Goal: Task Accomplishment & Management: Use online tool/utility

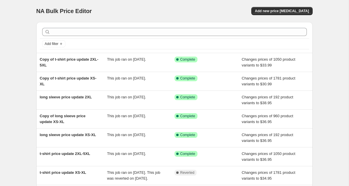
click at [33, 19] on div "Add filter Copy of t-shirt price update 2XL-5XL This job ran on [DATE]. Success…" at bounding box center [172, 140] width 281 height 246
click at [26, 26] on div "NA Bulk Price Editor. This page is ready NA Bulk Price Editor Add new price [ME…" at bounding box center [174, 149] width 348 height 299
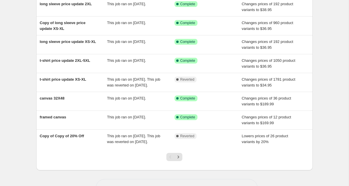
scroll to position [125, 0]
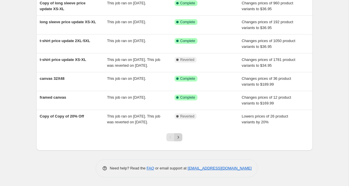
click at [178, 138] on icon "Next" at bounding box center [178, 137] width 1 height 3
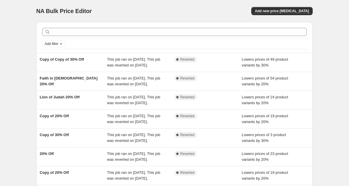
click at [22, 54] on div "NA Bulk Price Editor. This page is ready NA Bulk Price Editor Add new price [ME…" at bounding box center [174, 149] width 348 height 299
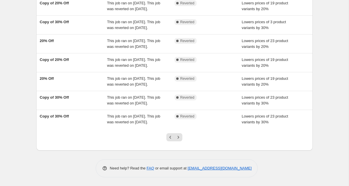
scroll to position [171, 0]
click at [171, 138] on icon "Previous" at bounding box center [170, 138] width 6 height 6
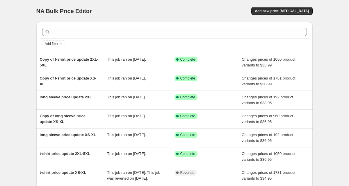
scroll to position [125, 0]
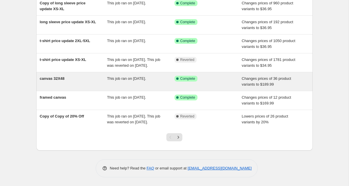
click at [61, 76] on span "canvas 32X48" at bounding box center [52, 78] width 25 height 4
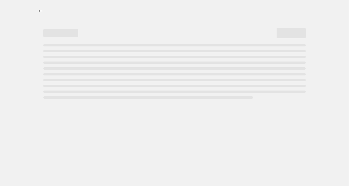
select select "title"
select select "contains"
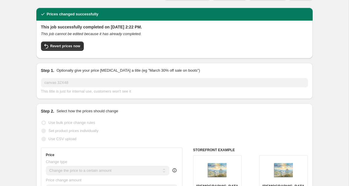
scroll to position [5, 0]
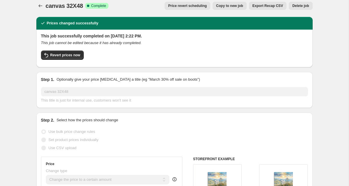
click at [235, 7] on span "Copy to new job" at bounding box center [229, 5] width 27 height 5
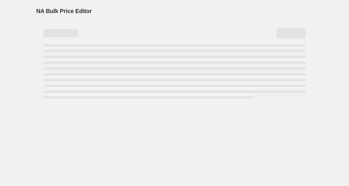
select select "title"
select select "contains"
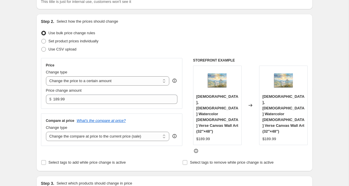
scroll to position [50, 0]
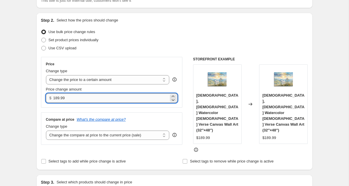
click at [72, 96] on input "189.99" at bounding box center [110, 98] width 115 height 9
type input "189.95"
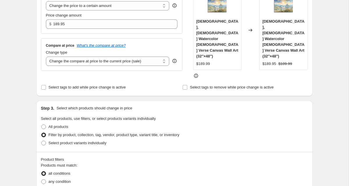
scroll to position [126, 0]
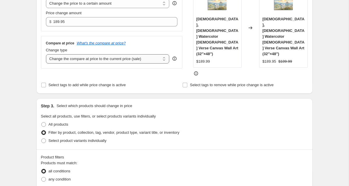
click at [130, 60] on select "Change the compare at price to the current price (sale) Change the compare at p…" at bounding box center [108, 58] width 124 height 9
select select "to"
click at [46, 54] on select "Change the compare at price to the current price (sale) Change the compare at p…" at bounding box center [108, 58] width 124 height 9
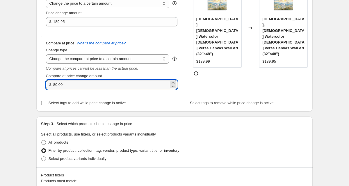
drag, startPoint x: 99, startPoint y: 86, endPoint x: 51, endPoint y: 83, distance: 48.4
click at [51, 83] on div "$ 80.00" at bounding box center [112, 84] width 132 height 9
type input "249.00"
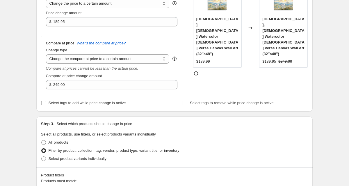
click at [38, 84] on div "Step 2. Select how the prices should change Use bulk price change rules Set pro…" at bounding box center [174, 24] width 276 height 176
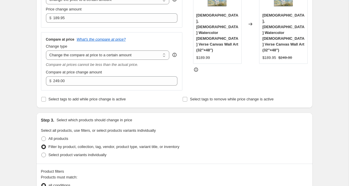
scroll to position [132, 0]
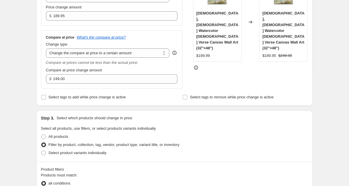
click at [27, 87] on div "Create new price [MEDICAL_DATA]. This page is ready Create new price [MEDICAL_D…" at bounding box center [174, 187] width 348 height 639
click at [20, 70] on div "Create new price [MEDICAL_DATA]. This page is ready Create new price [MEDICAL_D…" at bounding box center [174, 187] width 348 height 639
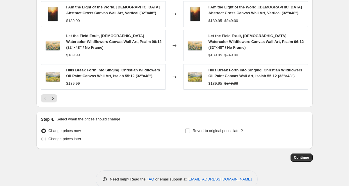
scroll to position [441, 0]
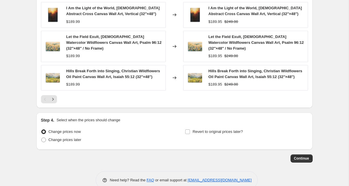
click at [55, 96] on icon "Next" at bounding box center [53, 99] width 6 height 6
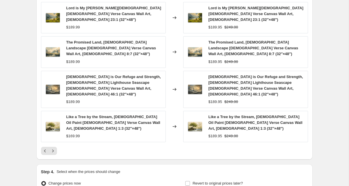
scroll to position [417, 0]
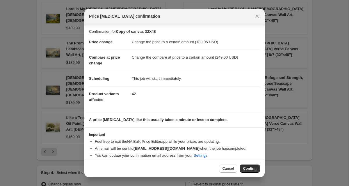
scroll to position [5, 0]
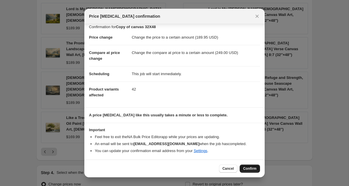
click at [251, 167] on span "Confirm" at bounding box center [249, 169] width 13 height 5
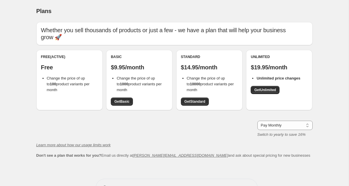
click at [25, 101] on div "Plans. This page is ready Plans Whether you sell thousands of products or just …" at bounding box center [174, 103] width 348 height 206
drag, startPoint x: 117, startPoint y: 72, endPoint x: 133, endPoint y: 82, distance: 19.1
click at [133, 82] on li "Change the price of up to 1000 product variants per month" at bounding box center [142, 84] width 51 height 17
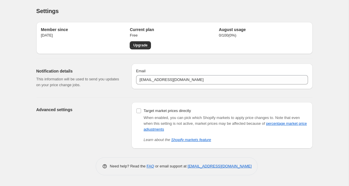
click at [29, 50] on div "Settings. This page is ready Settings Member since [DATE] Current plan Free Upg…" at bounding box center [174, 93] width 348 height 186
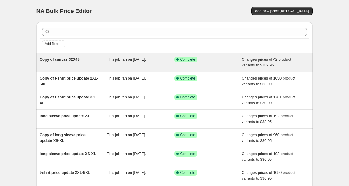
click at [114, 58] on span "This job ran on [DATE]." at bounding box center [126, 59] width 39 height 4
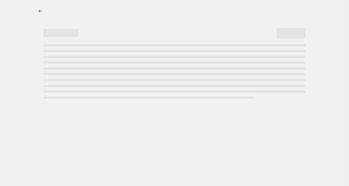
select select "to"
select select "title"
select select "contains"
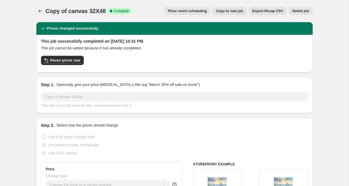
click at [233, 11] on span "Copy to new job" at bounding box center [229, 11] width 27 height 5
select select "to"
select select "title"
select select "contains"
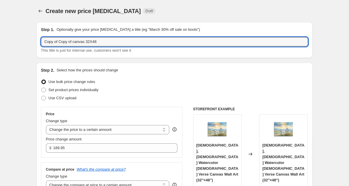
drag, startPoint x: 74, startPoint y: 43, endPoint x: 10, endPoint y: 42, distance: 63.9
drag, startPoint x: 62, startPoint y: 42, endPoint x: 59, endPoint y: 42, distance: 3.2
click at [59, 42] on input "canvas 32X48" at bounding box center [174, 41] width 267 height 9
drag, startPoint x: 74, startPoint y: 40, endPoint x: 66, endPoint y: 40, distance: 7.6
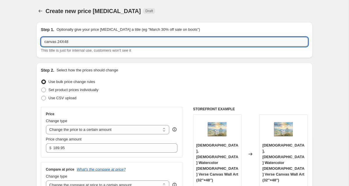
click at [66, 40] on input "canvas 24X48" at bounding box center [174, 41] width 267 height 9
type input "canvas 24X36"
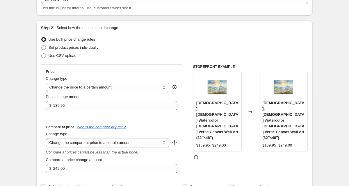
scroll to position [46, 0]
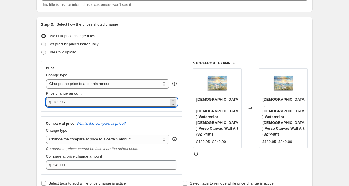
click at [57, 101] on input "189.95" at bounding box center [110, 102] width 115 height 9
type input "119.95"
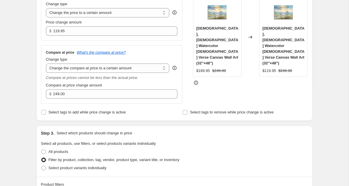
scroll to position [117, 0]
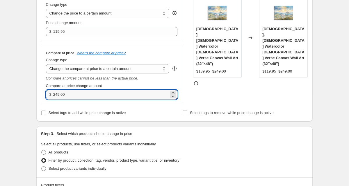
drag, startPoint x: 56, startPoint y: 93, endPoint x: 50, endPoint y: 93, distance: 5.5
click at [50, 93] on div "$ 249.00" at bounding box center [112, 94] width 132 height 9
type input "149.00"
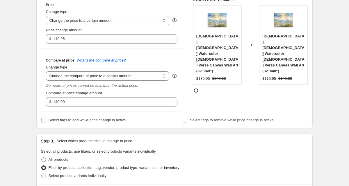
scroll to position [106, 0]
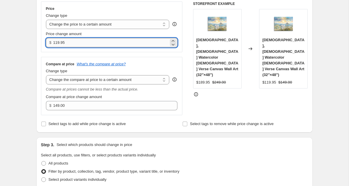
click at [71, 42] on input "119.95" at bounding box center [110, 42] width 115 height 9
type input "119.00"
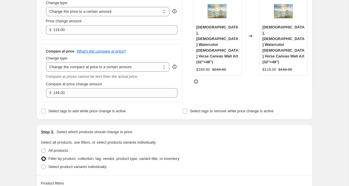
scroll to position [120, 0]
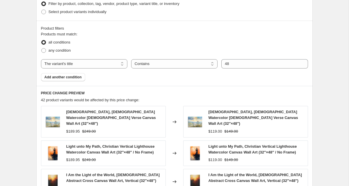
scroll to position [275, 0]
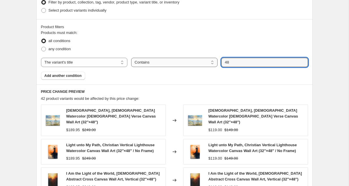
drag, startPoint x: 242, startPoint y: 63, endPoint x: 217, endPoint y: 63, distance: 24.7
click at [217, 63] on div "The product The product's collection The product's tag The product's vendor The…" at bounding box center [174, 62] width 267 height 9
type input "36"
click at [23, 52] on div "Create new price [MEDICAL_DATA]. This page is ready Create new price [MEDICAL_D…" at bounding box center [174, 44] width 348 height 639
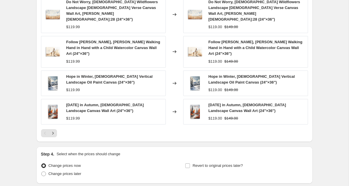
scroll to position [447, 0]
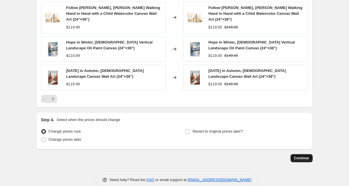
click at [307, 154] on button "Continue" at bounding box center [301, 158] width 22 height 8
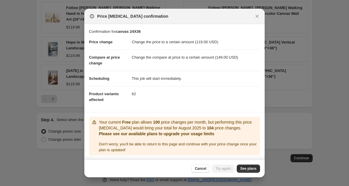
scroll to position [0, 0]
click at [249, 170] on span "See plans" at bounding box center [248, 169] width 16 height 5
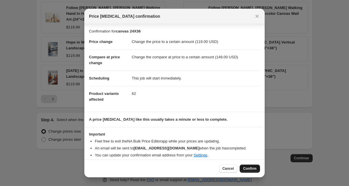
click at [251, 167] on span "Confirm" at bounding box center [249, 169] width 13 height 5
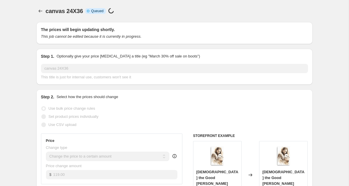
scroll to position [447, 0]
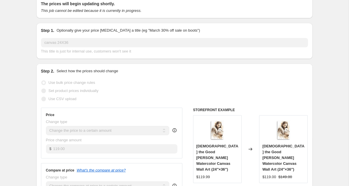
scroll to position [0, 0]
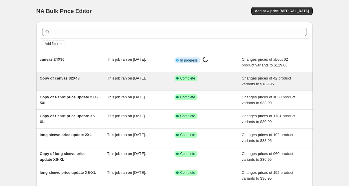
click at [66, 79] on span "Copy of canvas 32X48" at bounding box center [60, 78] width 40 height 4
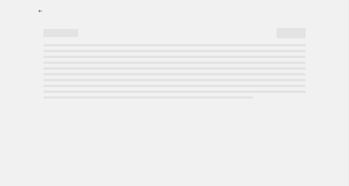
select select "to"
select select "title"
select select "contains"
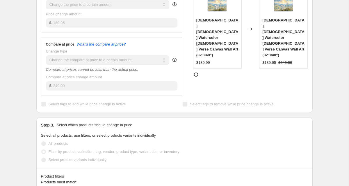
scroll to position [182, 0]
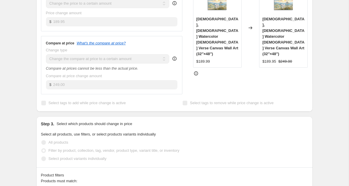
click at [201, 59] on div "$189.99" at bounding box center [203, 62] width 14 height 6
click at [187, 48] on div "Price Change type Change the price to a certain amount Change the price by a ce…" at bounding box center [174, 38] width 267 height 114
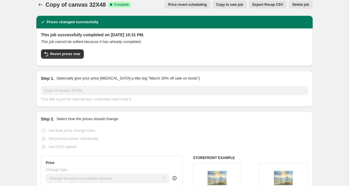
scroll to position [0, 0]
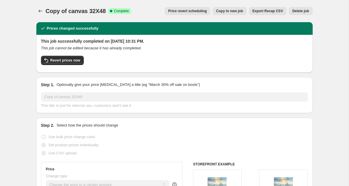
click at [223, 11] on span "Copy to new job" at bounding box center [229, 11] width 27 height 5
select select "to"
select select "title"
select select "contains"
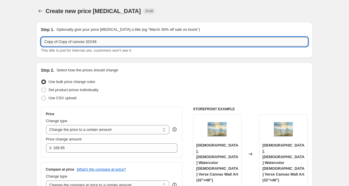
click at [79, 42] on input "Copy of Copy of canvas 32X48" at bounding box center [174, 41] width 267 height 9
drag, startPoint x: 74, startPoint y: 42, endPoint x: 9, endPoint y: 42, distance: 65.1
type input "canvas 32X48"
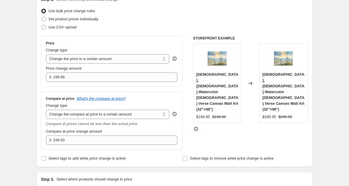
scroll to position [71, 0]
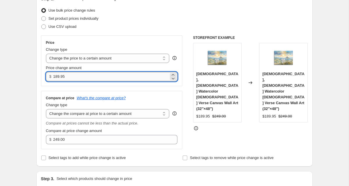
click at [73, 78] on input "189.95" at bounding box center [110, 76] width 115 height 9
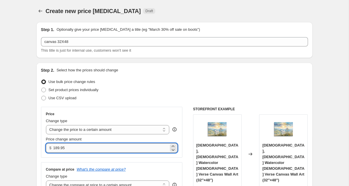
select select "to"
select select "title"
select select "contains"
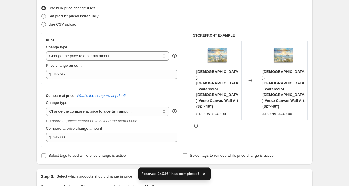
scroll to position [77, 0]
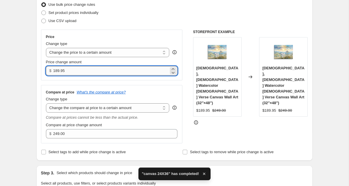
click at [74, 70] on input "189.95" at bounding box center [110, 70] width 115 height 9
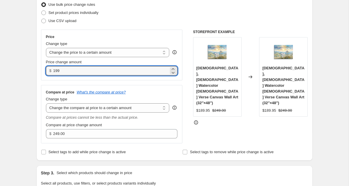
type input "199.00"
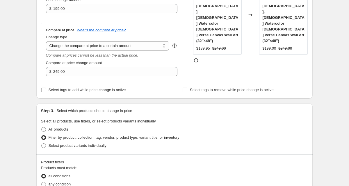
scroll to position [160, 0]
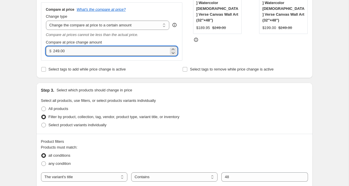
click at [57, 52] on input "249.00" at bounding box center [110, 51] width 115 height 9
type input "259.00"
click at [33, 45] on div "Step 1. Optionally give your price [MEDICAL_DATA] a title (eg "March 30% off sa…" at bounding box center [172, 150] width 281 height 586
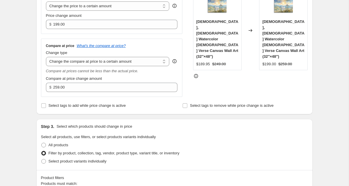
scroll to position [122, 0]
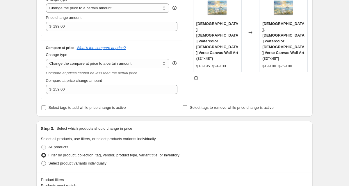
click at [33, 45] on div "Step 1. Optionally give your price [MEDICAL_DATA] a title (eg "March 30% off sa…" at bounding box center [172, 189] width 281 height 586
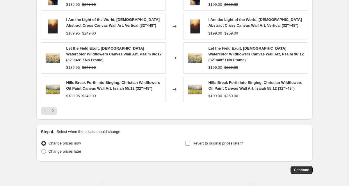
scroll to position [447, 0]
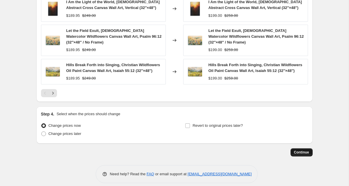
click at [298, 150] on span "Continue" at bounding box center [301, 152] width 15 height 5
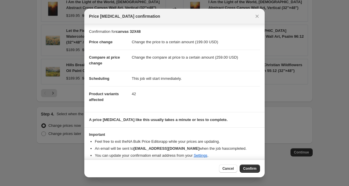
scroll to position [5, 0]
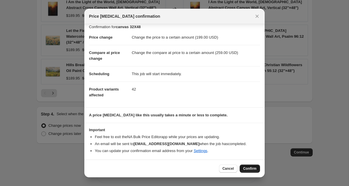
click at [245, 168] on span "Confirm" at bounding box center [249, 169] width 13 height 5
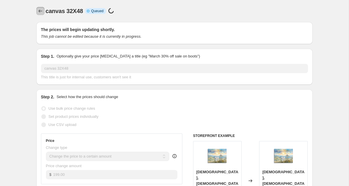
click at [43, 11] on icon "Price change jobs" at bounding box center [40, 11] width 6 height 6
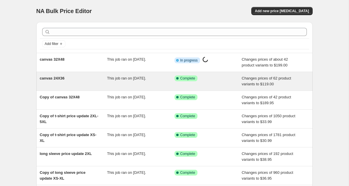
click at [96, 81] on div "canvas 24X36" at bounding box center [73, 82] width 67 height 12
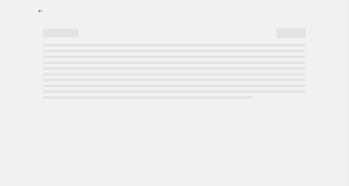
select select "to"
select select "title"
select select "contains"
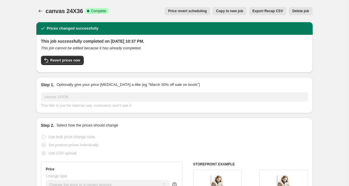
click at [235, 10] on span "Copy to new job" at bounding box center [229, 11] width 27 height 5
select select "to"
select select "title"
select select "contains"
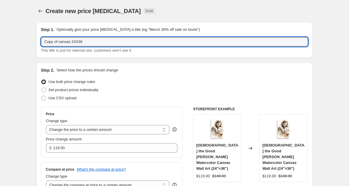
drag, startPoint x: 59, startPoint y: 41, endPoint x: 27, endPoint y: 40, distance: 32.0
type input "canvas 24X36"
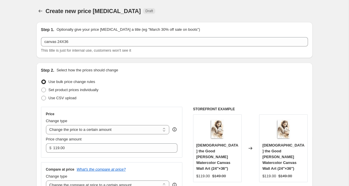
select select "to"
select select "title"
select select "contains"
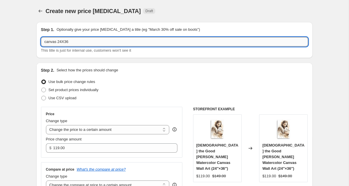
click at [61, 42] on input "canvas 24X36" at bounding box center [174, 41] width 267 height 9
type input "canvas 20X30"
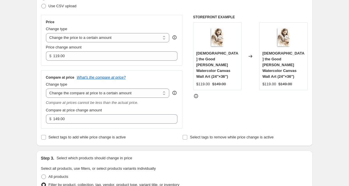
scroll to position [103, 0]
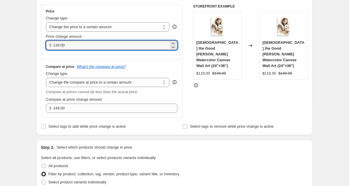
drag, startPoint x: 58, startPoint y: 47, endPoint x: 50, endPoint y: 47, distance: 7.6
click at [50, 47] on div "$ 119.00" at bounding box center [112, 45] width 132 height 9
type input "99.00"
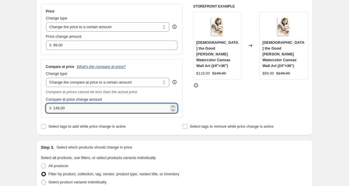
click at [56, 108] on input "149.00" at bounding box center [110, 108] width 115 height 9
type input "129.00"
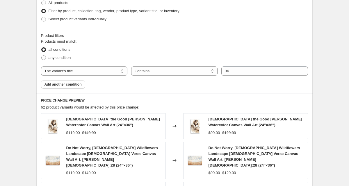
scroll to position [269, 0]
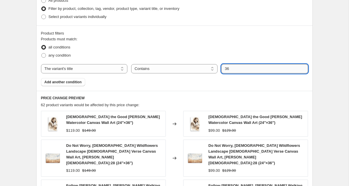
drag, startPoint x: 236, startPoint y: 69, endPoint x: 227, endPoint y: 69, distance: 8.4
click at [227, 69] on input "36" at bounding box center [264, 68] width 86 height 9
type input "30"
click at [308, 35] on div "Product filters Products must match: all conditions any condition The product T…" at bounding box center [174, 58] width 276 height 65
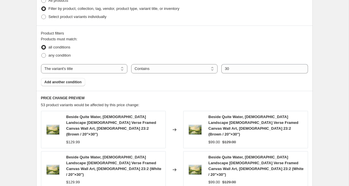
click at [19, 35] on div "Create new price [MEDICAL_DATA]. This page is ready Create new price [MEDICAL_D…" at bounding box center [174, 71] width 348 height 680
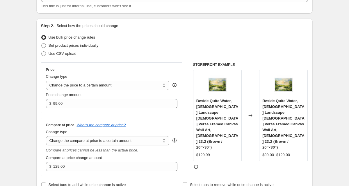
scroll to position [45, 0]
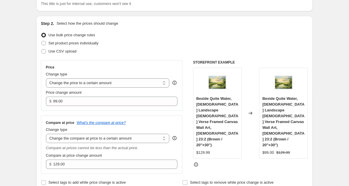
scroll to position [49, 0]
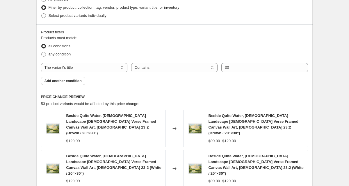
scroll to position [268, 0]
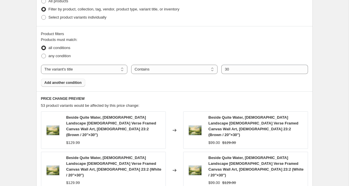
click at [69, 83] on span "Add another condition" at bounding box center [62, 83] width 37 height 5
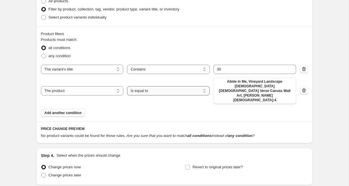
click at [143, 86] on select "Is equal to Is not equal to" at bounding box center [168, 90] width 83 height 9
select select "not_equal"
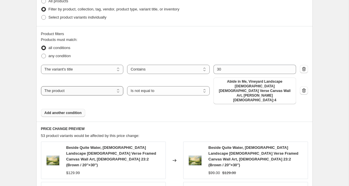
click at [86, 86] on select "The product The product's collection The product's tag The product's vendor The…" at bounding box center [82, 90] width 83 height 9
select select "title"
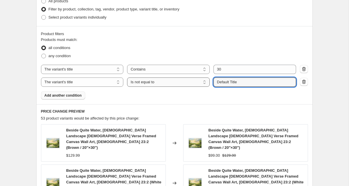
drag, startPoint x: 248, startPoint y: 83, endPoint x: 204, endPoint y: 83, distance: 43.3
click at [204, 83] on div "The product The product's collection The product's tag The product's vendor The…" at bounding box center [168, 82] width 255 height 9
type input "Brown"
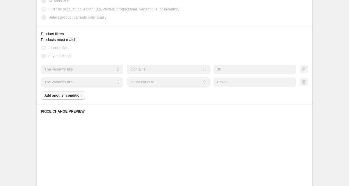
click at [166, 92] on div "Products must match: all conditions any condition The product The product's col…" at bounding box center [174, 68] width 267 height 63
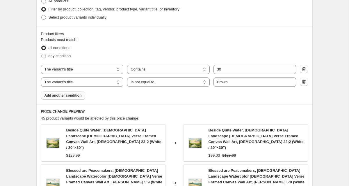
click at [68, 96] on span "Add another condition" at bounding box center [62, 95] width 37 height 5
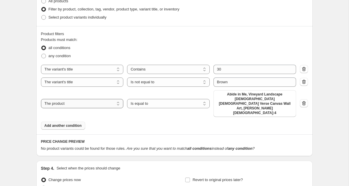
click at [101, 99] on select "The product The product's collection The product's tag The product's vendor The…" at bounding box center [82, 103] width 83 height 9
select select "title"
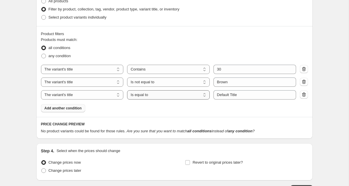
click at [168, 95] on select "Is equal to Is not equal to Contains" at bounding box center [168, 94] width 83 height 9
select select "not_equal"
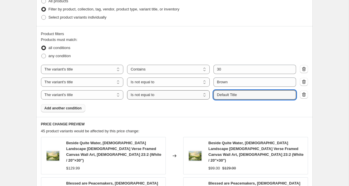
drag, startPoint x: 240, startPoint y: 95, endPoint x: 203, endPoint y: 94, distance: 36.3
click at [203, 94] on div "The product The product's collection The product's tag The product's vendor The…" at bounding box center [168, 94] width 255 height 9
type input "White"
click at [141, 110] on div "Products must match: all conditions any condition The product The product's col…" at bounding box center [174, 75] width 267 height 76
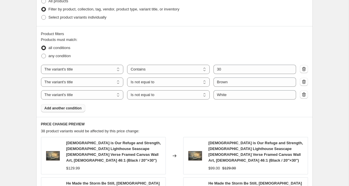
click at [72, 108] on span "Add another condition" at bounding box center [62, 108] width 37 height 5
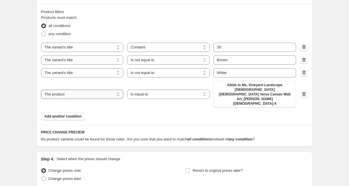
scroll to position [304, 0]
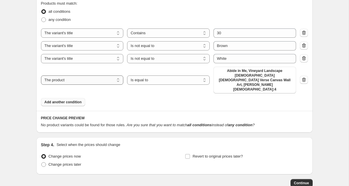
click at [99, 76] on select "The product The product's collection The product's tag The product's vendor The…" at bounding box center [82, 80] width 83 height 9
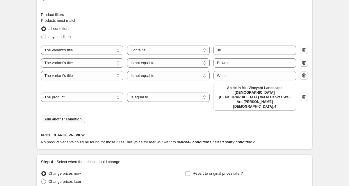
scroll to position [285, 0]
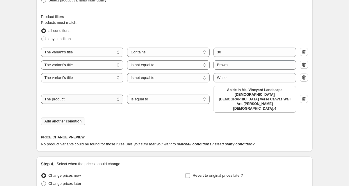
click at [58, 95] on select "The product The product's collection The product's tag The product's vendor The…" at bounding box center [82, 99] width 83 height 9
select select "title"
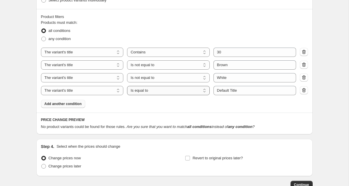
click at [152, 92] on select "Is equal to Is not equal to Contains" at bounding box center [168, 90] width 83 height 9
select select "not_equal"
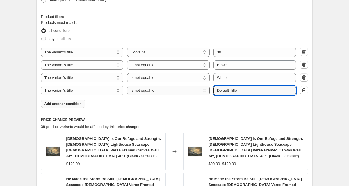
drag, startPoint x: 246, startPoint y: 89, endPoint x: 198, endPoint y: 89, distance: 47.4
click at [198, 89] on div "The product The product's collection The product's tag The product's vendor The…" at bounding box center [168, 90] width 255 height 9
type input "Black"
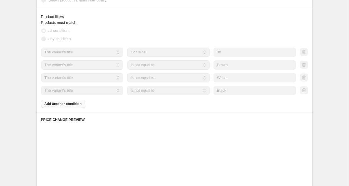
click at [165, 104] on div "Products must match: all conditions any condition The product The product's col…" at bounding box center [174, 64] width 267 height 88
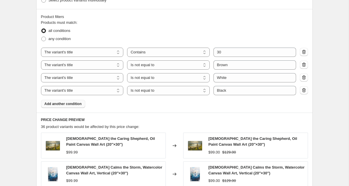
click at [31, 76] on div "Create new price [MEDICAL_DATA]. This page is ready Create new price [MEDICAL_D…" at bounding box center [174, 50] width 290 height 671
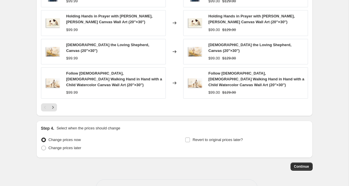
scroll to position [466, 0]
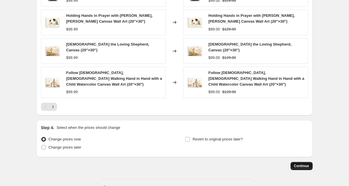
click at [306, 164] on span "Continue" at bounding box center [301, 166] width 15 height 5
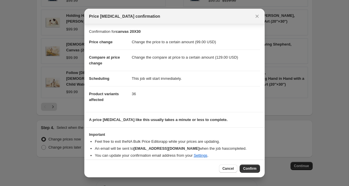
scroll to position [5, 0]
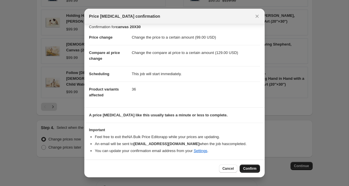
click at [248, 168] on span "Confirm" at bounding box center [249, 169] width 13 height 5
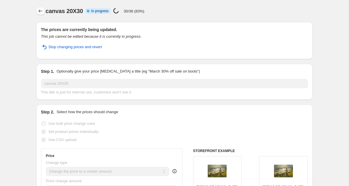
click at [41, 12] on icon "Price change jobs" at bounding box center [40, 11] width 6 height 6
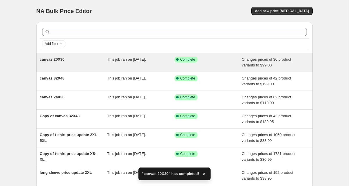
click at [139, 60] on span "This job ran on [DATE]." at bounding box center [126, 59] width 39 height 4
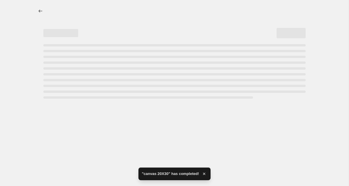
select select "to"
select select "title"
select select "contains"
select select "title"
select select "not_equal"
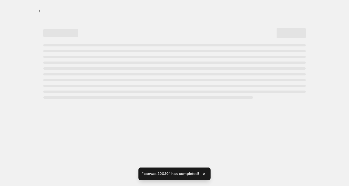
select select "title"
select select "not_equal"
select select "title"
select select "not_equal"
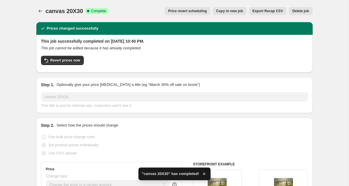
click at [233, 12] on span "Copy to new job" at bounding box center [229, 11] width 27 height 5
select select "to"
select select "title"
select select "contains"
select select "title"
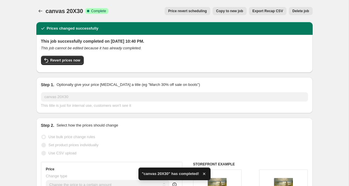
select select "not_equal"
select select "title"
select select "not_equal"
select select "title"
select select "not_equal"
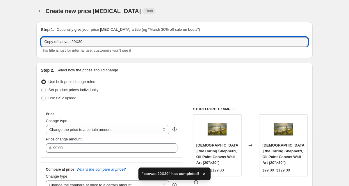
drag, startPoint x: 60, startPoint y: 43, endPoint x: 26, endPoint y: 42, distance: 34.6
drag, startPoint x: 59, startPoint y: 40, endPoint x: 31, endPoint y: 40, distance: 27.6
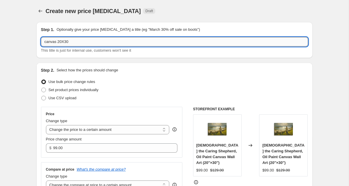
drag, startPoint x: 62, startPoint y: 41, endPoint x: 58, endPoint y: 41, distance: 4.4
click at [58, 41] on input "canvas 20X30" at bounding box center [174, 41] width 267 height 9
drag, startPoint x: 71, startPoint y: 42, endPoint x: 65, endPoint y: 42, distance: 6.1
click at [65, 42] on input "canvas 16X30" at bounding box center [174, 41] width 267 height 9
type input "canvas 16X24"
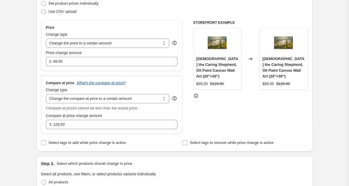
scroll to position [87, 0]
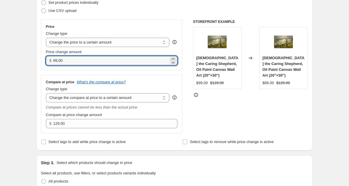
drag, startPoint x: 56, startPoint y: 61, endPoint x: 52, endPoint y: 61, distance: 4.7
click at [52, 61] on div "$ 99.00" at bounding box center [112, 60] width 132 height 9
type input "79.00"
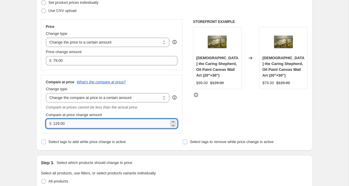
click at [56, 124] on input "129.00" at bounding box center [110, 123] width 115 height 9
type input "109.00"
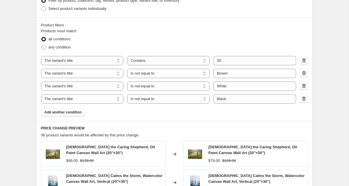
scroll to position [286, 0]
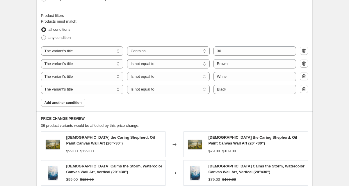
click at [28, 53] on div "Create new price [MEDICAL_DATA]. This page is ready Create new price [MEDICAL_D…" at bounding box center [174, 49] width 348 height 671
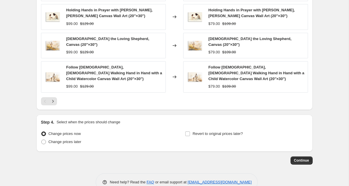
scroll to position [478, 0]
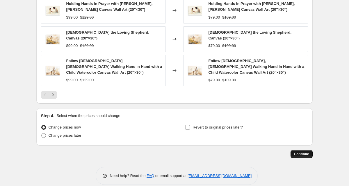
click at [297, 152] on span "Continue" at bounding box center [301, 154] width 15 height 5
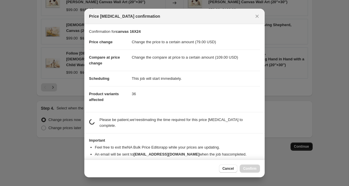
scroll to position [0, 0]
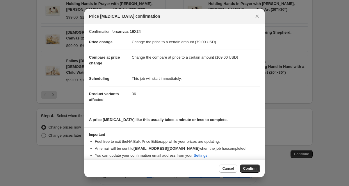
click at [253, 167] on span "Confirm" at bounding box center [249, 169] width 13 height 5
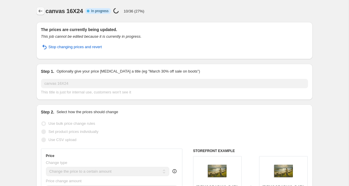
click at [39, 12] on icon "Price change jobs" at bounding box center [40, 11] width 6 height 6
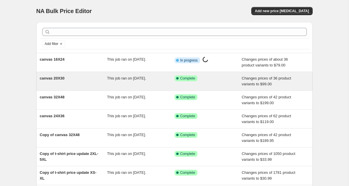
click at [102, 83] on div "canvas 20X30" at bounding box center [73, 82] width 67 height 12
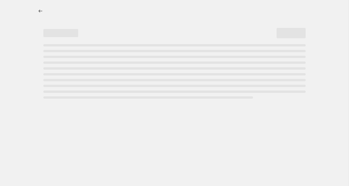
select select "to"
select select "title"
select select "contains"
select select "title"
select select "not_equal"
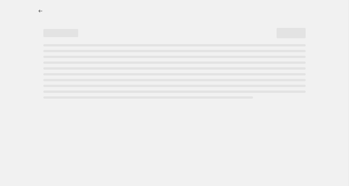
select select "title"
select select "not_equal"
select select "title"
select select "not_equal"
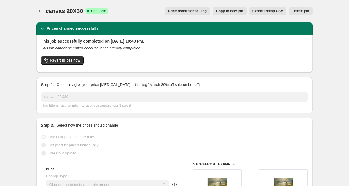
click at [237, 11] on span "Copy to new job" at bounding box center [229, 11] width 27 height 5
select select "to"
select select "title"
select select "contains"
select select "title"
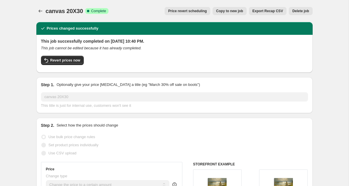
select select "not_equal"
select select "title"
select select "not_equal"
select select "title"
select select "not_equal"
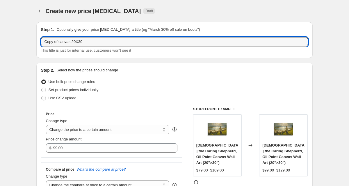
drag, startPoint x: 58, startPoint y: 41, endPoint x: 23, endPoint y: 41, distance: 35.2
drag, startPoint x: 62, startPoint y: 43, endPoint x: 58, endPoint y: 43, distance: 4.1
click at [58, 43] on input "canvas 20X30" at bounding box center [174, 41] width 267 height 9
drag, startPoint x: 70, startPoint y: 40, endPoint x: 65, endPoint y: 40, distance: 4.9
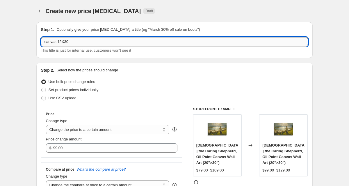
click at [65, 40] on input "canvas 12X30" at bounding box center [174, 41] width 267 height 9
type input "canvas 12X1"
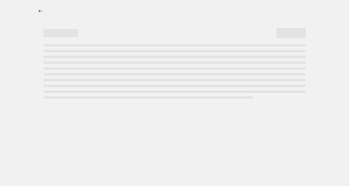
select select "to"
select select "title"
select select "contains"
select select "title"
select select "not_equal"
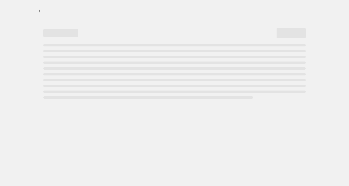
select select "title"
select select "not_equal"
select select "title"
select select "not_equal"
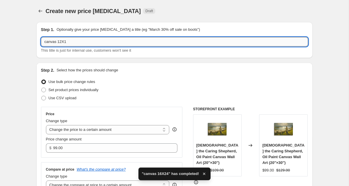
click at [71, 41] on input "canvas 12X1" at bounding box center [174, 41] width 267 height 9
type input "canvas 12X18"
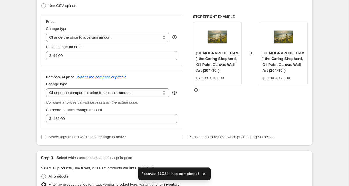
scroll to position [93, 0]
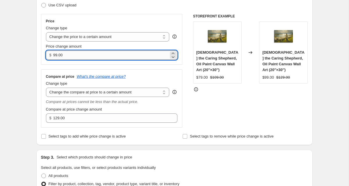
click at [53, 55] on input "99.00" at bounding box center [110, 55] width 115 height 9
type input "79.00"
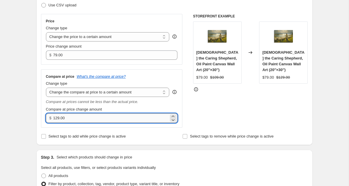
click at [56, 116] on input "129.00" at bounding box center [110, 118] width 115 height 9
type input "109.00"
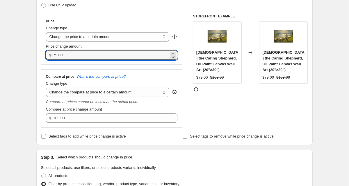
drag, startPoint x: 55, startPoint y: 55, endPoint x: 51, endPoint y: 55, distance: 4.4
click at [51, 55] on div "$ 79.00" at bounding box center [112, 55] width 132 height 9
type input "69.00"
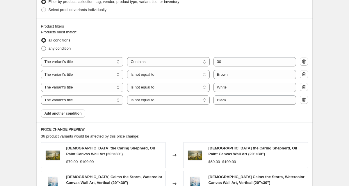
scroll to position [277, 0]
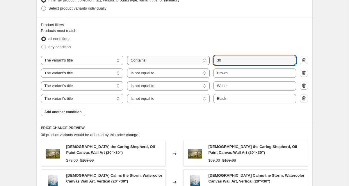
drag, startPoint x: 232, startPoint y: 63, endPoint x: 206, endPoint y: 60, distance: 26.1
click at [206, 60] on div "The product The product's collection The product's tag The product's vendor The…" at bounding box center [168, 60] width 255 height 9
type input "18"
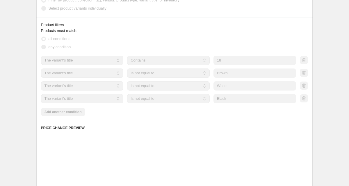
click at [320, 40] on div "Create new price [MEDICAL_DATA]. This page is ready Create new price [MEDICAL_D…" at bounding box center [174, 51] width 348 height 656
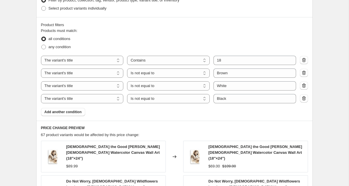
click at [15, 42] on div "Create new price [MEDICAL_DATA]. This page is ready Create new price [MEDICAL_D…" at bounding box center [174, 64] width 348 height 683
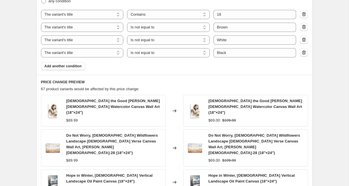
scroll to position [322, 0]
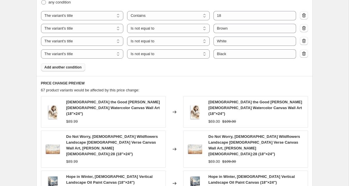
click at [69, 69] on span "Add another condition" at bounding box center [62, 67] width 37 height 5
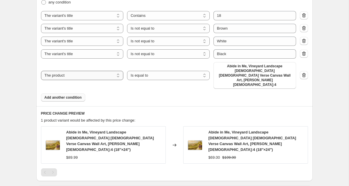
click at [98, 71] on select "The product The product's collection The product's tag The product's vendor The…" at bounding box center [82, 75] width 83 height 9
select select "title"
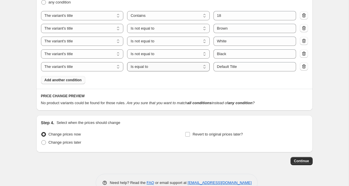
click at [178, 69] on select "Is equal to Is not equal to Contains" at bounding box center [168, 66] width 83 height 9
select select "contains"
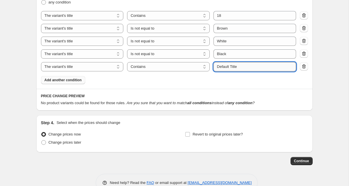
drag, startPoint x: 249, startPoint y: 66, endPoint x: 215, endPoint y: 66, distance: 34.3
click at [215, 66] on input "Default Title" at bounding box center [254, 66] width 83 height 9
type input "12"
click at [202, 90] on div "PRICE CHANGE PREVIEW No product variants could be found for those rules. Are yo…" at bounding box center [174, 100] width 276 height 22
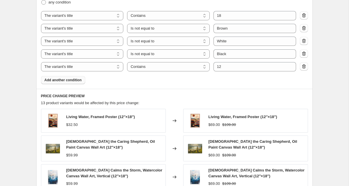
click at [26, 75] on div "Create new price [MEDICAL_DATA]. This page is ready Create new price [MEDICAL_D…" at bounding box center [174, 16] width 348 height 677
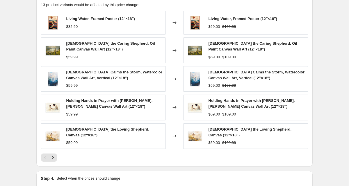
scroll to position [419, 0]
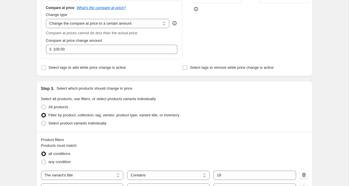
scroll to position [158, 0]
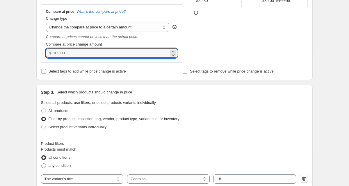
drag, startPoint x: 78, startPoint y: 52, endPoint x: 49, endPoint y: 52, distance: 29.7
click at [47, 52] on div "$ 109.00" at bounding box center [112, 53] width 132 height 9
type input "99.00"
click at [8, 51] on div "Create new price [MEDICAL_DATA]. This page is ready Create new price [MEDICAL_D…" at bounding box center [174, 180] width 348 height 677
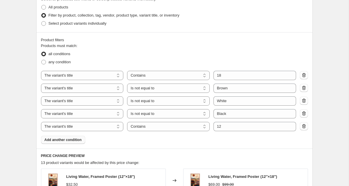
scroll to position [264, 0]
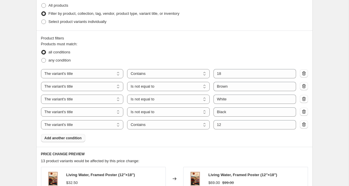
click at [24, 53] on div "Create new price [MEDICAL_DATA]. This page is ready Create new price [MEDICAL_D…" at bounding box center [174, 74] width 348 height 677
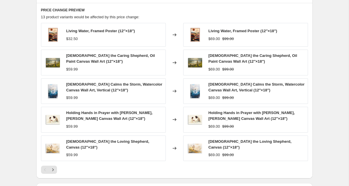
scroll to position [488, 0]
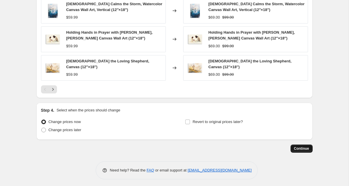
click at [300, 146] on span "Continue" at bounding box center [301, 148] width 15 height 5
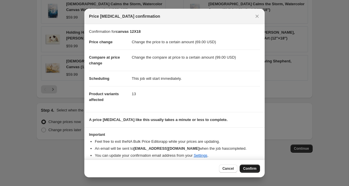
click at [255, 168] on span "Confirm" at bounding box center [249, 169] width 13 height 5
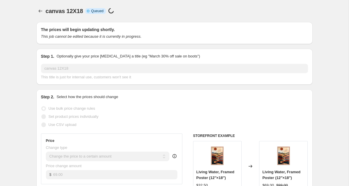
scroll to position [488, 0]
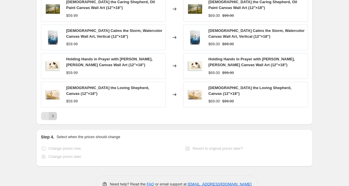
click at [55, 116] on icon "Next" at bounding box center [53, 116] width 6 height 6
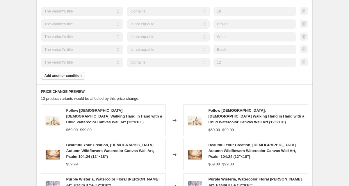
scroll to position [349, 0]
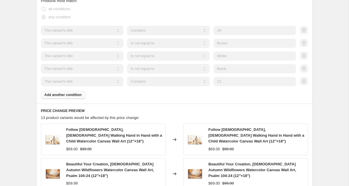
select select "to"
select select "title"
select select "contains"
select select "title"
select select "not_equal"
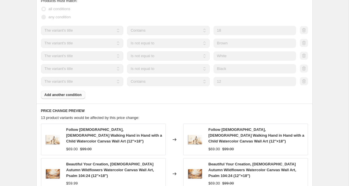
select select "title"
select select "not_equal"
select select "title"
select select "not_equal"
select select "title"
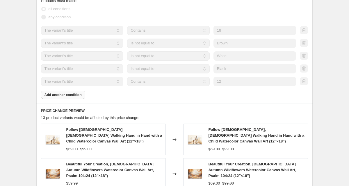
select select "contains"
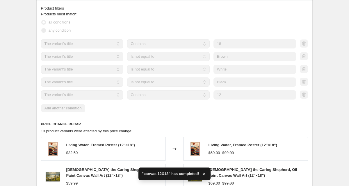
scroll to position [0, 0]
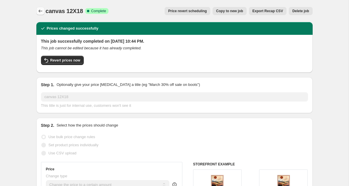
click at [40, 8] on icon "Price change jobs" at bounding box center [40, 11] width 6 height 6
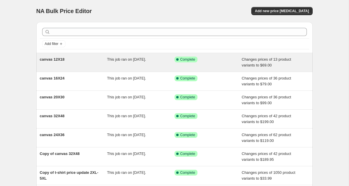
click at [100, 62] on div "canvas 12X18" at bounding box center [73, 63] width 67 height 12
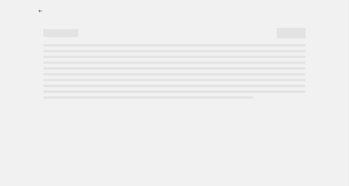
select select "to"
select select "title"
select select "contains"
select select "title"
select select "not_equal"
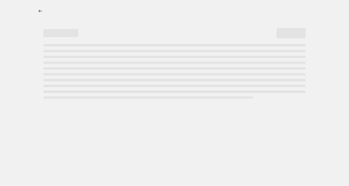
select select "title"
select select "not_equal"
select select "title"
select select "not_equal"
select select "title"
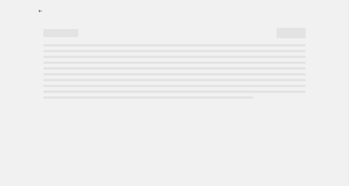
select select "contains"
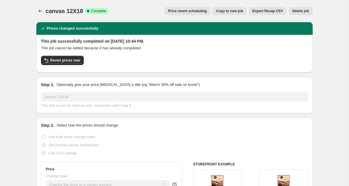
click at [235, 12] on span "Copy to new job" at bounding box center [229, 11] width 27 height 5
select select "to"
select select "title"
select select "contains"
select select "title"
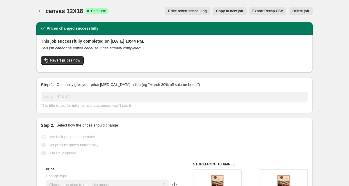
select select "not_equal"
select select "title"
select select "not_equal"
select select "title"
select select "not_equal"
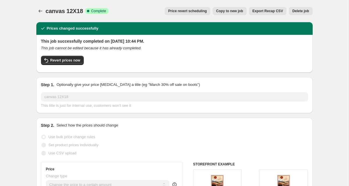
select select "title"
select select "contains"
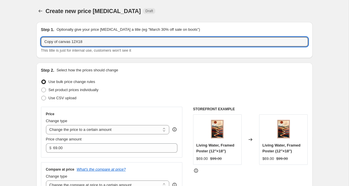
drag, startPoint x: 59, startPoint y: 42, endPoint x: 24, endPoint y: 39, distance: 35.0
drag, startPoint x: 62, startPoint y: 41, endPoint x: 58, endPoint y: 42, distance: 3.3
click at [58, 42] on input "canvas 12X18" at bounding box center [174, 41] width 267 height 9
click at [70, 41] on input "canvas 8X18" at bounding box center [174, 41] width 267 height 9
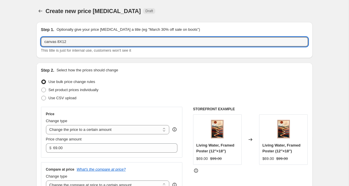
type input "canvas 8X12"
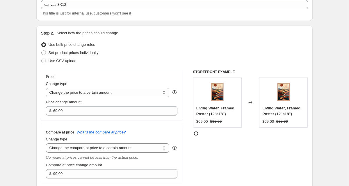
scroll to position [39, 0]
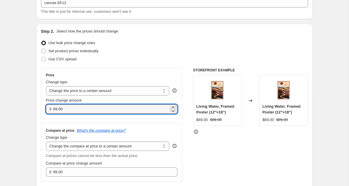
drag, startPoint x: 55, startPoint y: 110, endPoint x: 51, endPoint y: 110, distance: 4.7
click at [51, 110] on div "$ 69.00" at bounding box center [112, 109] width 132 height 9
type input "49.00"
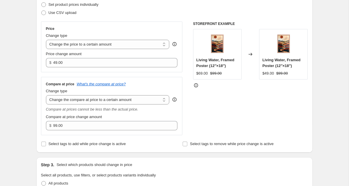
scroll to position [99, 0]
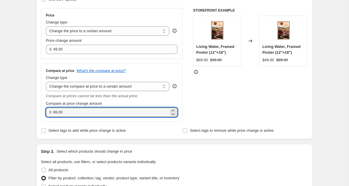
drag, startPoint x: 57, startPoint y: 112, endPoint x: 52, endPoint y: 112, distance: 4.7
click at [52, 112] on div "$ 99.00" at bounding box center [112, 112] width 132 height 9
type input "69.00"
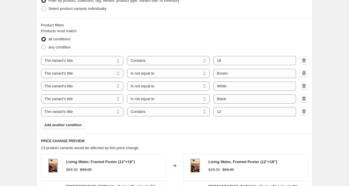
scroll to position [278, 0]
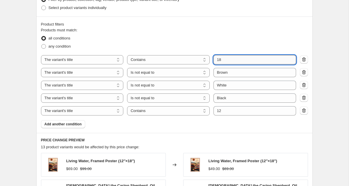
click at [223, 60] on input "18" at bounding box center [254, 59] width 83 height 9
click at [219, 60] on input "18" at bounding box center [254, 59] width 83 height 9
type input "8"
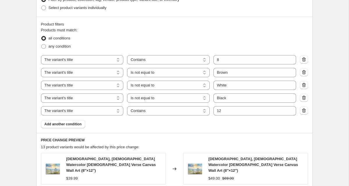
click at [32, 56] on div "Step 1. Optionally give your price [MEDICAL_DATA] a title (eg "March 30% off sa…" at bounding box center [172, 55] width 281 height 631
click at [19, 57] on div "Create new price [MEDICAL_DATA]. This page is ready Create new price [MEDICAL_D…" at bounding box center [174, 64] width 348 height 684
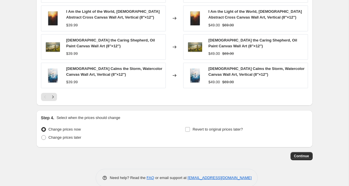
scroll to position [492, 0]
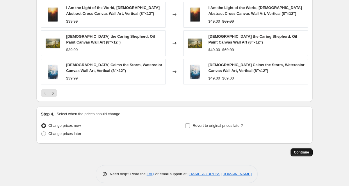
click at [296, 150] on span "Continue" at bounding box center [301, 152] width 15 height 5
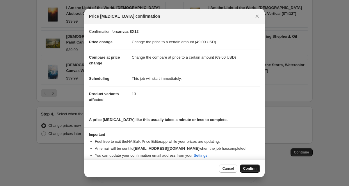
click at [250, 166] on button "Confirm" at bounding box center [249, 169] width 20 height 8
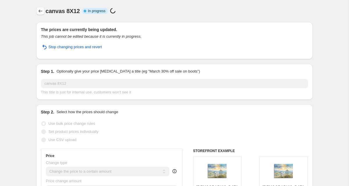
click at [40, 10] on icon "Price change jobs" at bounding box center [40, 11] width 6 height 6
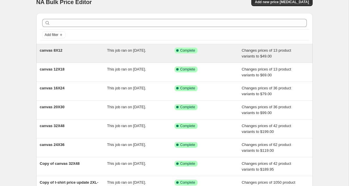
scroll to position [12, 0]
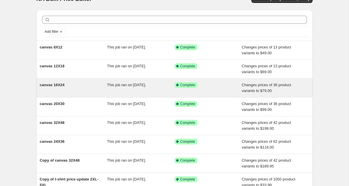
click at [62, 83] on span "canvas 16X24" at bounding box center [52, 85] width 25 height 4
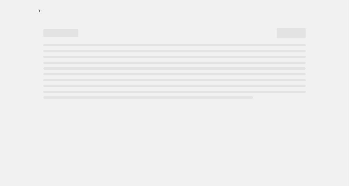
select select "to"
select select "title"
select select "contains"
select select "title"
select select "not_equal"
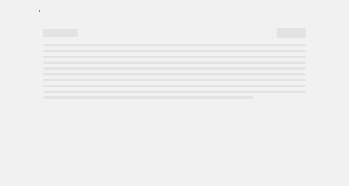
select select "title"
select select "not_equal"
select select "title"
select select "not_equal"
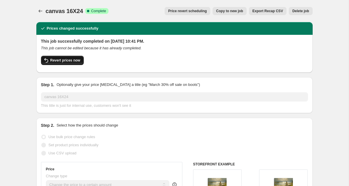
click at [58, 62] on span "Revert prices now" at bounding box center [65, 60] width 30 height 5
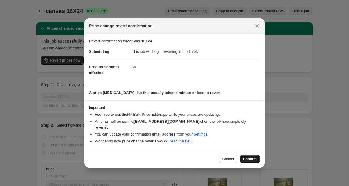
click at [251, 157] on span "Confirm" at bounding box center [249, 159] width 13 height 5
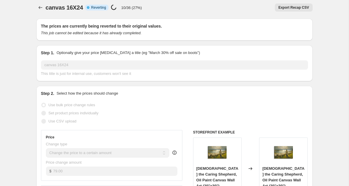
scroll to position [5, 0]
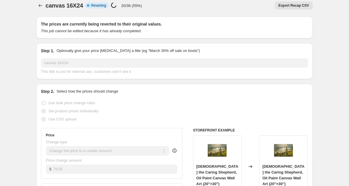
scroll to position [0, 0]
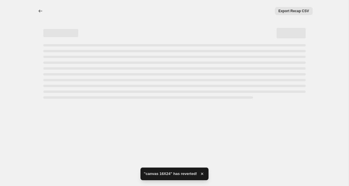
select select "to"
select select "title"
select select "contains"
select select "title"
select select "not_equal"
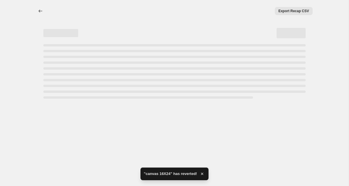
select select "title"
select select "not_equal"
select select "title"
select select "not_equal"
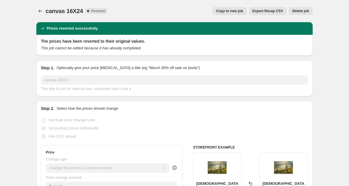
click at [46, 8] on span "canvas 16X24" at bounding box center [64, 11] width 37 height 6
click at [38, 10] on icon "Price change jobs" at bounding box center [40, 11] width 6 height 6
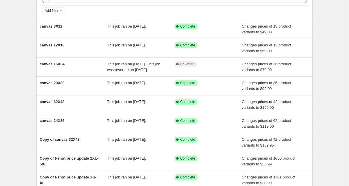
scroll to position [41, 0]
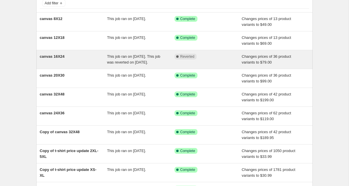
click at [88, 65] on div "canvas 16X24" at bounding box center [73, 60] width 67 height 12
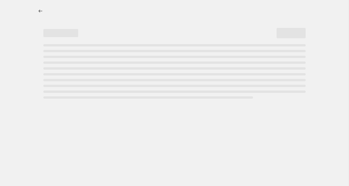
select select "to"
select select "title"
select select "contains"
select select "title"
select select "not_equal"
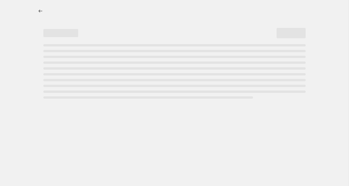
select select "title"
select select "not_equal"
select select "title"
select select "not_equal"
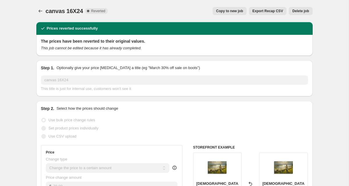
click at [226, 13] on span "Copy to new job" at bounding box center [229, 11] width 27 height 5
select select "to"
select select "title"
select select "contains"
select select "title"
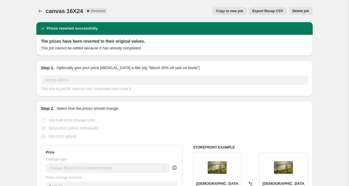
select select "not_equal"
select select "title"
select select "not_equal"
select select "title"
select select "not_equal"
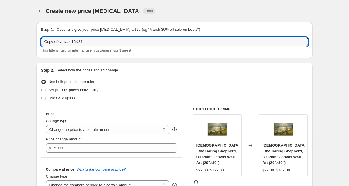
drag, startPoint x: 60, startPoint y: 42, endPoint x: 22, endPoint y: 42, distance: 38.4
type input "canvas 16X24"
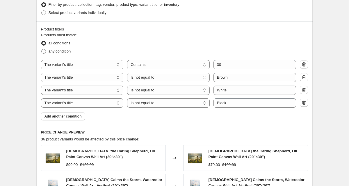
scroll to position [283, 0]
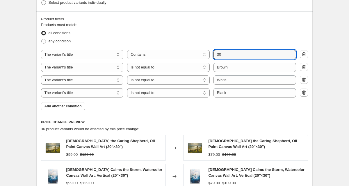
drag, startPoint x: 225, startPoint y: 56, endPoint x: 212, endPoint y: 56, distance: 12.5
click at [212, 56] on div "The product The product's collection The product's tag The product's vendor The…" at bounding box center [168, 54] width 255 height 9
type input "16"
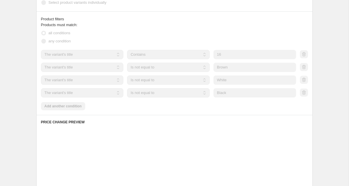
click at [121, 113] on div "Product filters Products must match: all conditions any condition The product T…" at bounding box center [174, 63] width 276 height 104
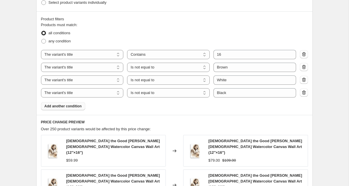
click at [77, 108] on span "Add another condition" at bounding box center [62, 106] width 37 height 5
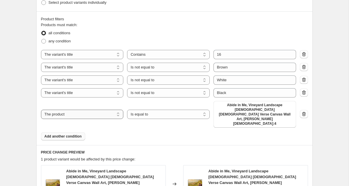
click at [108, 110] on select "The product The product's collection The product's tag The product's vendor The…" at bounding box center [82, 114] width 83 height 9
select select "title"
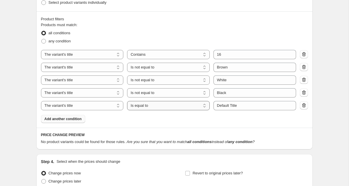
click at [158, 106] on select "Is equal to Is not equal to Contains" at bounding box center [168, 105] width 83 height 9
select select "contains"
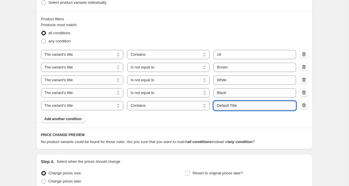
drag, startPoint x: 243, startPoint y: 106, endPoint x: 214, endPoint y: 105, distance: 29.4
click at [214, 105] on input "Default Title" at bounding box center [254, 105] width 83 height 9
type input "24"
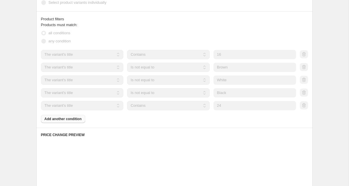
click at [174, 125] on div "Product filters Products must match: all conditions any condition The product T…" at bounding box center [174, 69] width 276 height 117
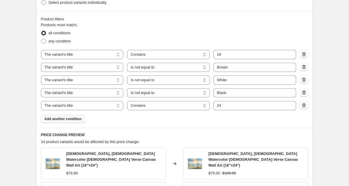
click at [21, 106] on div "Create new price [MEDICAL_DATA]. This page is ready Create new price [MEDICAL_D…" at bounding box center [174, 59] width 348 height 684
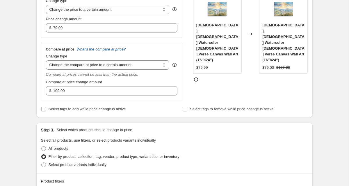
scroll to position [119, 0]
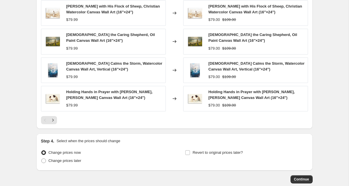
scroll to position [492, 0]
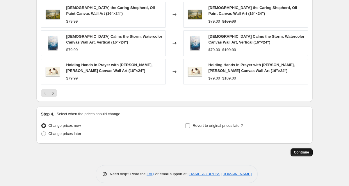
click at [306, 150] on span "Continue" at bounding box center [301, 152] width 15 height 5
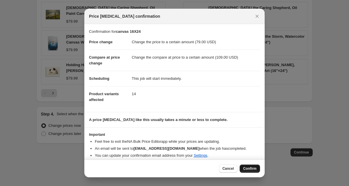
click at [248, 169] on span "Confirm" at bounding box center [249, 169] width 13 height 5
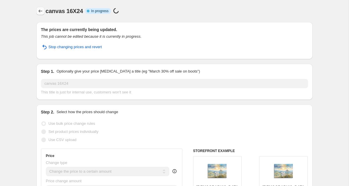
click at [40, 12] on icon "Price change jobs" at bounding box center [40, 11] width 6 height 6
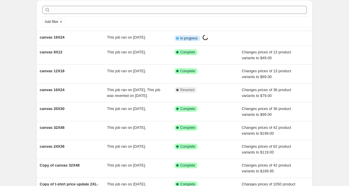
scroll to position [37, 0]
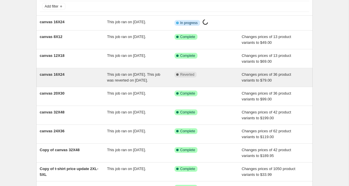
click at [74, 82] on div "canvas 16X24" at bounding box center [73, 78] width 67 height 12
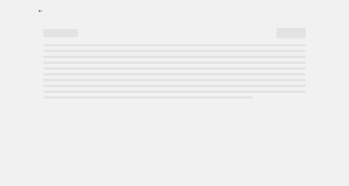
select select "to"
select select "title"
select select "contains"
select select "title"
select select "not_equal"
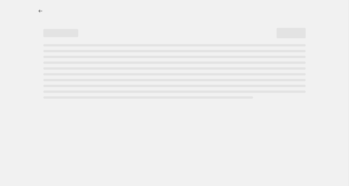
select select "title"
select select "not_equal"
select select "title"
select select "not_equal"
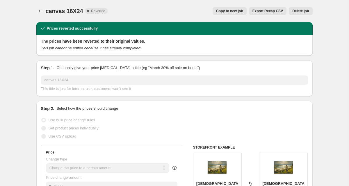
click at [301, 12] on span "Delete job" at bounding box center [300, 11] width 17 height 5
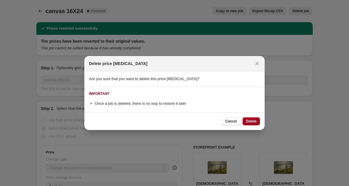
click at [255, 117] on button "Delete" at bounding box center [250, 121] width 17 height 8
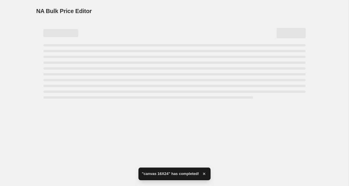
click at [71, 117] on div "NA Bulk Price Editor. This page is ready NA Bulk Price Editor" at bounding box center [174, 93] width 348 height 186
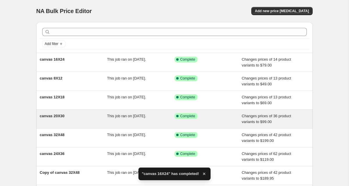
click at [61, 124] on div "canvas 20X30" at bounding box center [73, 119] width 67 height 12
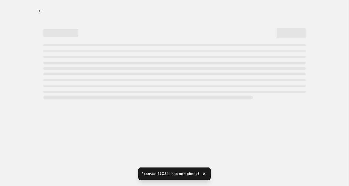
select select "to"
select select "title"
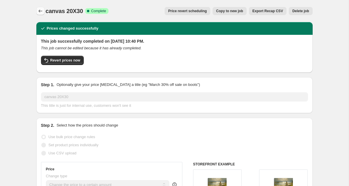
click at [40, 10] on icon "Price change jobs" at bounding box center [40, 11] width 6 height 6
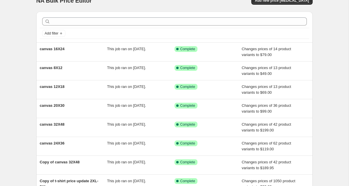
scroll to position [10, 0]
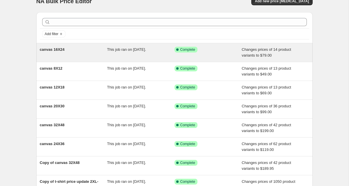
click at [90, 56] on div "canvas 16X24" at bounding box center [73, 53] width 67 height 12
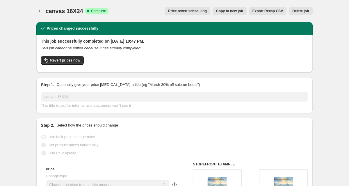
click at [231, 12] on span "Copy to new job" at bounding box center [229, 11] width 27 height 5
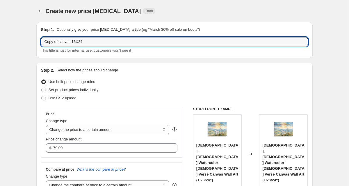
drag, startPoint x: 59, startPoint y: 41, endPoint x: 25, endPoint y: 41, distance: 34.3
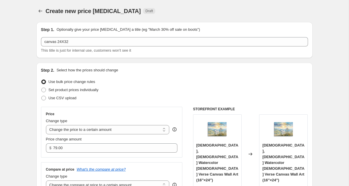
click at [38, 79] on div "Step 2. Select how the prices should change Use bulk price change rules Set pro…" at bounding box center [174, 151] width 276 height 176
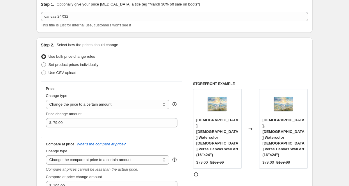
scroll to position [25, 0]
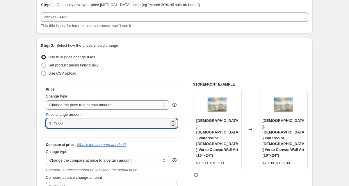
drag, startPoint x: 56, startPoint y: 124, endPoint x: 52, endPoint y: 124, distance: 4.1
click at [52, 124] on div "$ 79.00" at bounding box center [112, 123] width 132 height 9
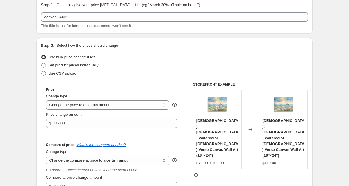
click at [37, 120] on div "Step 2. Select how the prices should change Use bulk price change rules Set pro…" at bounding box center [174, 126] width 276 height 176
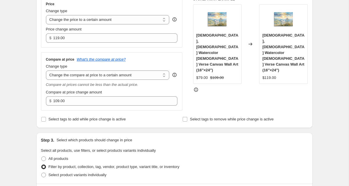
scroll to position [112, 0]
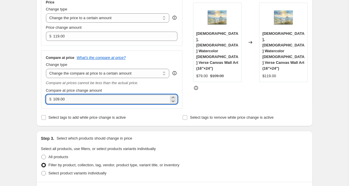
click at [58, 99] on input "109.00" at bounding box center [110, 99] width 115 height 9
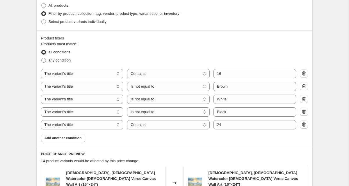
scroll to position [265, 0]
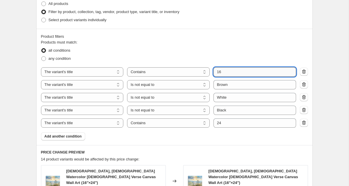
drag, startPoint x: 228, startPoint y: 69, endPoint x: 224, endPoint y: 71, distance: 3.9
click at [224, 71] on input "16" at bounding box center [254, 71] width 83 height 9
click at [27, 52] on div "Create new price [MEDICAL_DATA]. This page is ready Create new price [MEDICAL_D…" at bounding box center [174, 77] width 348 height 684
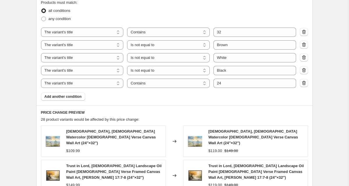
scroll to position [305, 0]
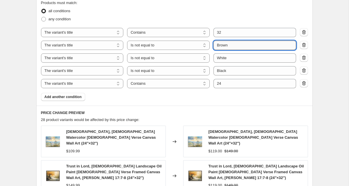
drag, startPoint x: 246, startPoint y: 47, endPoint x: 219, endPoint y: 47, distance: 26.7
click at [218, 46] on input "Brown" at bounding box center [254, 45] width 83 height 9
click at [327, 74] on div "Create new price [MEDICAL_DATA]. This page is ready Create new price [MEDICAL_D…" at bounding box center [174, 46] width 348 height 702
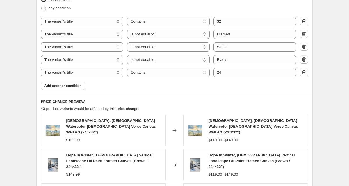
scroll to position [315, 0]
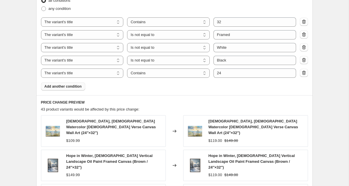
click at [58, 90] on button "Add another condition" at bounding box center [63, 87] width 44 height 8
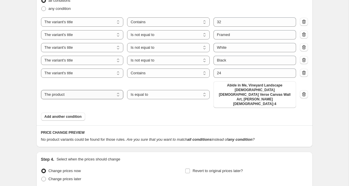
click at [72, 90] on select "The product The product's collection The product's tag The product's vendor The…" at bounding box center [82, 94] width 83 height 9
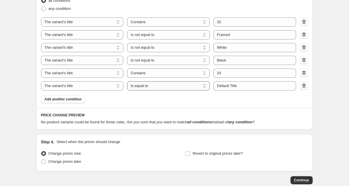
click at [156, 87] on select "Is equal to Is not equal to Contains" at bounding box center [168, 85] width 83 height 9
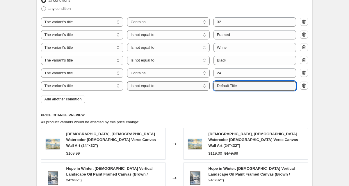
drag, startPoint x: 249, startPoint y: 86, endPoint x: 208, endPoint y: 86, distance: 41.6
click at [207, 86] on div "The product The product's collection The product's tag The product's vendor The…" at bounding box center [168, 85] width 255 height 9
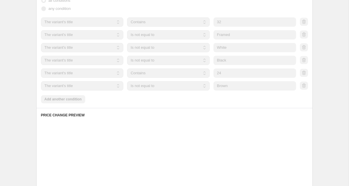
click at [26, 71] on div "Create new price [MEDICAL_DATA]. This page is ready Create new price [MEDICAL_D…" at bounding box center [174, 26] width 348 height 682
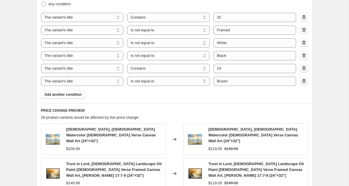
scroll to position [318, 0]
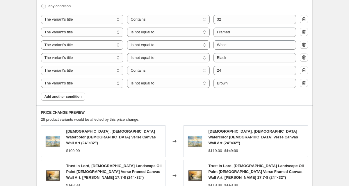
click at [15, 72] on div "Create new price [MEDICAL_DATA]. This page is ready Create new price [MEDICAL_D…" at bounding box center [174, 39] width 348 height 714
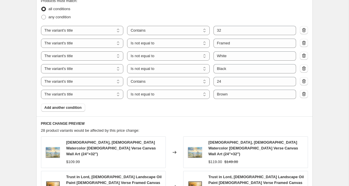
scroll to position [304, 0]
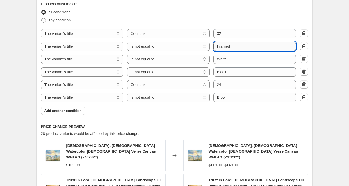
click at [226, 47] on input "Framed" at bounding box center [254, 46] width 83 height 9
click at [212, 41] on div "The product The product's collection The product's tag The product's vendor The…" at bounding box center [174, 65] width 267 height 73
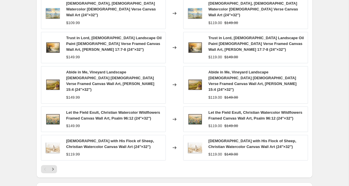
scroll to position [446, 0]
click at [53, 169] on icon "Next" at bounding box center [52, 170] width 1 height 3
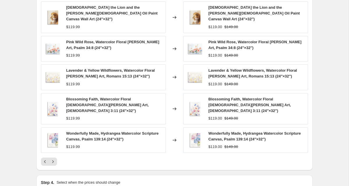
scroll to position [442, 0]
click at [51, 159] on icon "Next" at bounding box center [53, 162] width 6 height 6
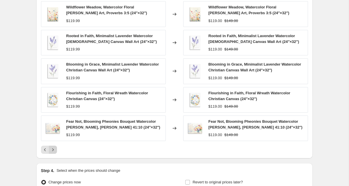
click at [53, 148] on icon "Next" at bounding box center [53, 150] width 6 height 6
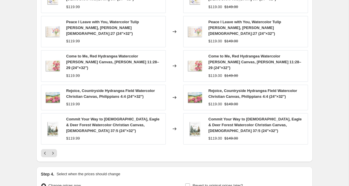
scroll to position [505, 0]
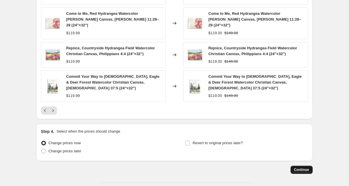
click at [300, 168] on span "Continue" at bounding box center [301, 170] width 15 height 5
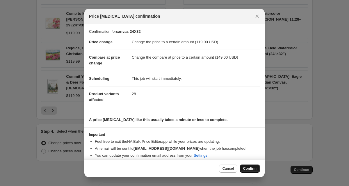
click at [244, 166] on button "Confirm" at bounding box center [249, 169] width 20 height 8
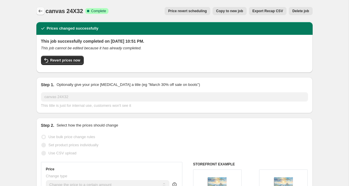
click at [41, 9] on icon "Price change jobs" at bounding box center [40, 11] width 6 height 6
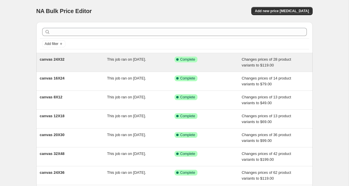
click at [76, 58] on div "canvas 24X32" at bounding box center [73, 63] width 67 height 12
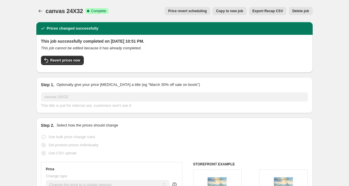
click at [237, 9] on span "Copy to new job" at bounding box center [229, 11] width 27 height 5
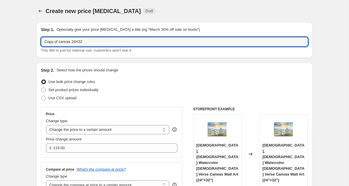
drag, startPoint x: 60, startPoint y: 42, endPoint x: 23, endPoint y: 42, distance: 36.6
drag, startPoint x: 62, startPoint y: 42, endPoint x: 58, endPoint y: 42, distance: 4.4
click at [58, 42] on input "canvas 24X32" at bounding box center [174, 41] width 267 height 9
drag, startPoint x: 65, startPoint y: 44, endPoint x: 83, endPoint y: 44, distance: 17.1
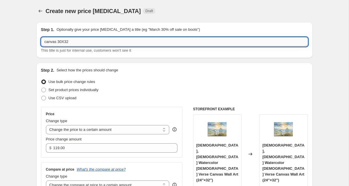
click at [83, 44] on input "canvas 30X32" at bounding box center [174, 41] width 267 height 9
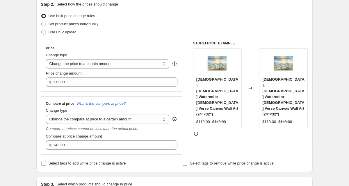
scroll to position [68, 0]
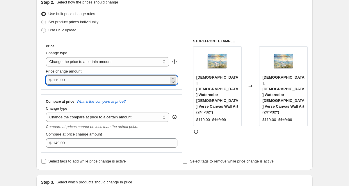
click at [55, 81] on input "119.00" at bounding box center [110, 80] width 115 height 9
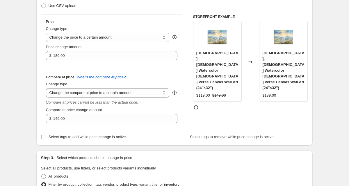
scroll to position [100, 0]
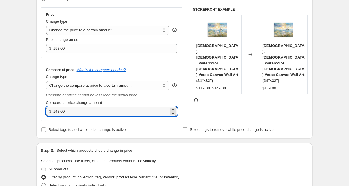
drag, startPoint x: 60, startPoint y: 112, endPoint x: 53, endPoint y: 111, distance: 7.0
click at [53, 111] on div "$ 149.00" at bounding box center [112, 111] width 132 height 9
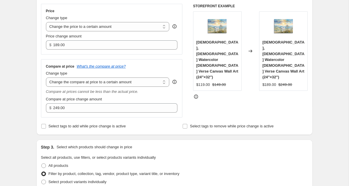
scroll to position [106, 0]
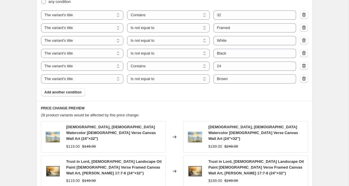
click at [26, 42] on div "Create new price [MEDICAL_DATA]. This page is ready Create new price [MEDICAL_D…" at bounding box center [174, 35] width 348 height 714
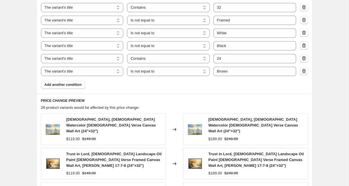
scroll to position [331, 0]
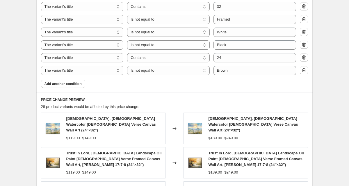
click at [22, 37] on div "Create new price [MEDICAL_DATA]. This page is ready Create new price [MEDICAL_D…" at bounding box center [174, 26] width 348 height 714
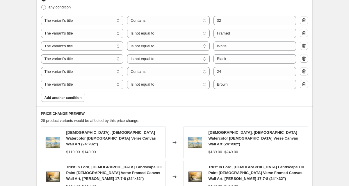
scroll to position [321, 0]
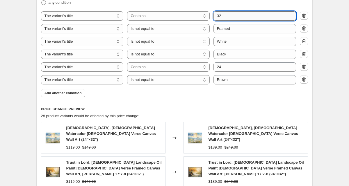
click at [226, 19] on input "32" at bounding box center [254, 15] width 83 height 9
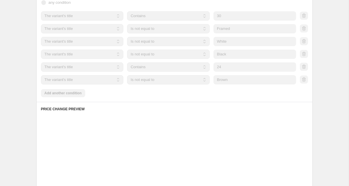
drag, startPoint x: 226, startPoint y: 68, endPoint x: 208, endPoint y: 68, distance: 17.4
click at [208, 68] on div "The product The product's collection The product's tag The product's vendor The…" at bounding box center [168, 66] width 255 height 9
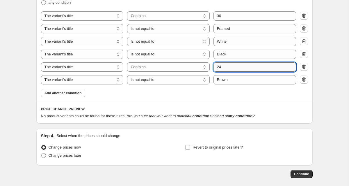
click at [227, 67] on input "24" at bounding box center [254, 66] width 83 height 9
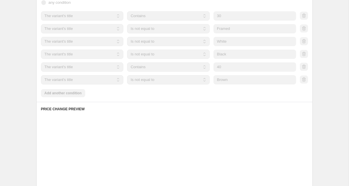
click at [8, 62] on div "Create new price [MEDICAL_DATA]. This page is ready Create new price [MEDICAL_D…" at bounding box center [174, 20] width 348 height 682
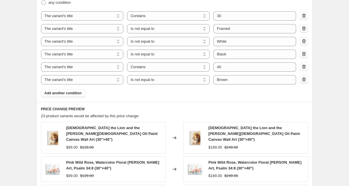
click at [19, 67] on div "Create new price [MEDICAL_DATA]. This page is ready Create new price [MEDICAL_D…" at bounding box center [174, 30] width 348 height 703
click at [29, 68] on div "Create new price [MEDICAL_DATA]. This page is ready Create new price [MEDICAL_D…" at bounding box center [174, 30] width 348 height 703
click at [36, 65] on div "Step 1. Optionally give your price [MEDICAL_DATA] a title (eg "March 30% off sa…" at bounding box center [172, 21] width 281 height 650
click at [35, 65] on div "Step 1. Optionally give your price [MEDICAL_DATA] a title (eg "March 30% off sa…" at bounding box center [172, 21] width 281 height 650
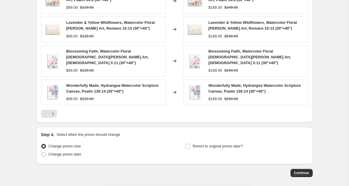
scroll to position [490, 0]
click at [53, 111] on icon "Next" at bounding box center [53, 114] width 6 height 6
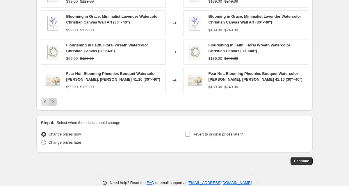
click at [54, 101] on icon "Next" at bounding box center [53, 102] width 6 height 6
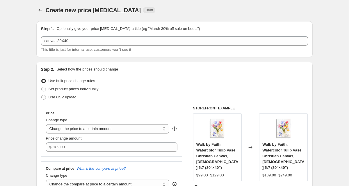
scroll to position [0, 0]
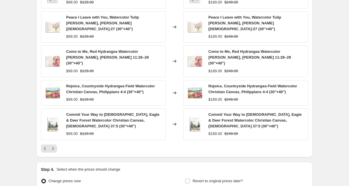
scroll to position [505, 0]
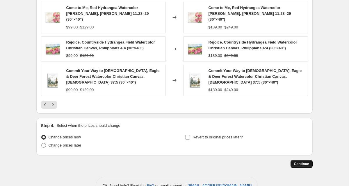
click at [300, 162] on span "Continue" at bounding box center [301, 164] width 15 height 5
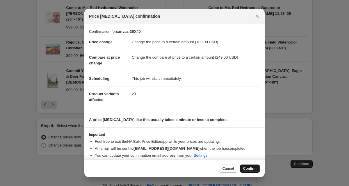
click at [252, 170] on span "Confirm" at bounding box center [249, 169] width 13 height 5
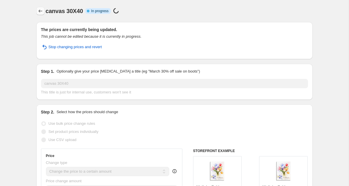
click at [39, 8] on button "Price change jobs" at bounding box center [40, 11] width 8 height 8
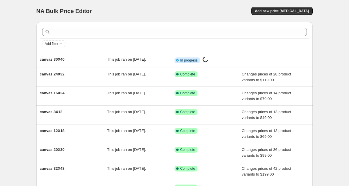
click at [23, 24] on div "NA Bulk Price Editor. This page is ready NA Bulk Price Editor Add new price [ME…" at bounding box center [174, 147] width 348 height 295
drag, startPoint x: 35, startPoint y: 11, endPoint x: 55, endPoint y: 11, distance: 20.1
click at [55, 11] on div "NA Bulk Price Editor. This page is ready NA Bulk Price Editor Add new price [ME…" at bounding box center [174, 147] width 290 height 295
click at [21, 23] on div "NA Bulk Price Editor. This page is ready NA Bulk Price Editor Add new price [ME…" at bounding box center [174, 147] width 348 height 295
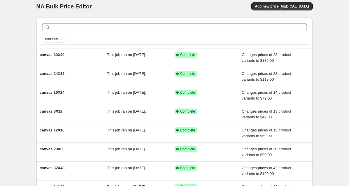
scroll to position [6, 0]
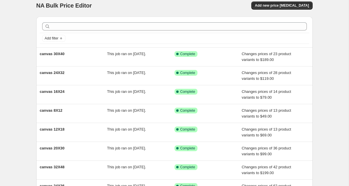
click at [29, 58] on div "NA Bulk Price Editor. This page is ready NA Bulk Price Editor Add new price [ME…" at bounding box center [174, 143] width 290 height 299
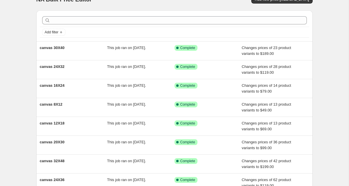
scroll to position [11, 0]
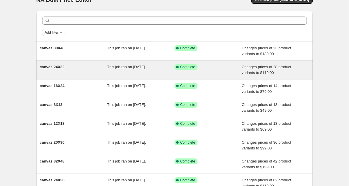
click at [94, 70] on div "canvas 24X32" at bounding box center [73, 70] width 67 height 12
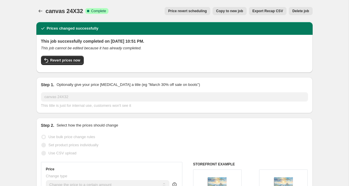
click at [232, 14] on button "Copy to new job" at bounding box center [229, 11] width 34 height 8
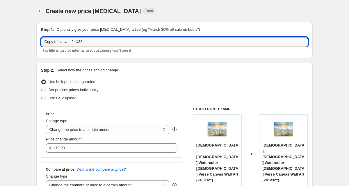
drag, startPoint x: 58, startPoint y: 41, endPoint x: 28, endPoint y: 41, distance: 30.2
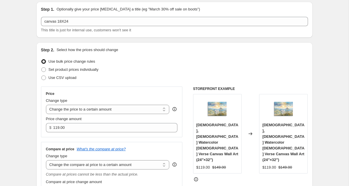
scroll to position [9, 0]
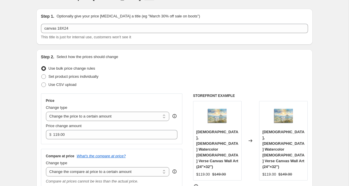
scroll to position [10, 0]
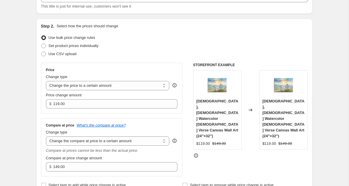
scroll to position [47, 0]
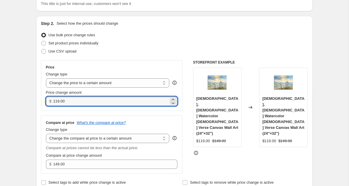
drag, startPoint x: 57, startPoint y: 101, endPoint x: 44, endPoint y: 101, distance: 12.8
click at [44, 101] on div "Price Change type Change the price to a certain amount Change the price by a ce…" at bounding box center [112, 85] width 142 height 51
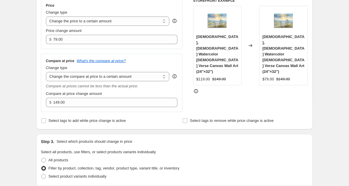
scroll to position [110, 0]
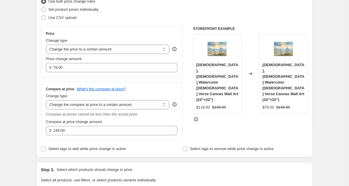
scroll to position [96, 0]
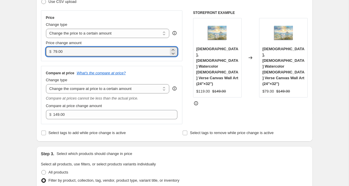
drag, startPoint x: 56, startPoint y: 53, endPoint x: 51, endPoint y: 53, distance: 4.9
click at [51, 53] on div "$ 79.00" at bounding box center [112, 51] width 132 height 9
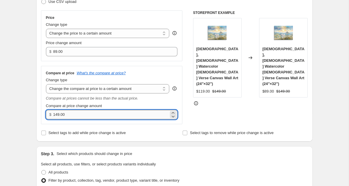
click at [56, 115] on input "149.00" at bounding box center [110, 114] width 115 height 9
click at [58, 114] on input "1429.00" at bounding box center [110, 114] width 115 height 9
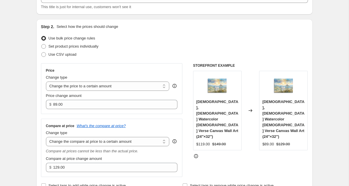
scroll to position [50, 0]
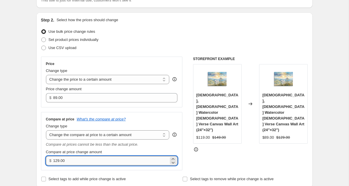
click at [56, 160] on input "129.00" at bounding box center [110, 160] width 115 height 9
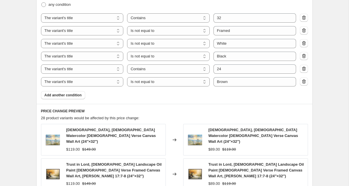
scroll to position [320, 0]
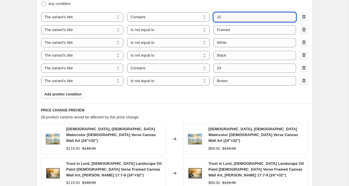
drag, startPoint x: 229, startPoint y: 17, endPoint x: 215, endPoint y: 17, distance: 14.0
click at [215, 17] on input "32" at bounding box center [254, 16] width 83 height 9
click at [26, 21] on div "Create new price [MEDICAL_DATA]. This page is ready Create new price [MEDICAL_D…" at bounding box center [174, 37] width 348 height 714
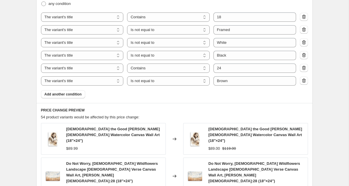
click at [24, 28] on div "Create new price [MEDICAL_DATA]. This page is ready Create new price [MEDICAL_D…" at bounding box center [174, 34] width 348 height 709
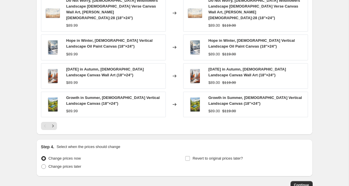
scroll to position [487, 0]
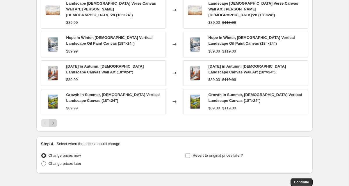
click at [54, 120] on icon "Next" at bounding box center [53, 123] width 6 height 6
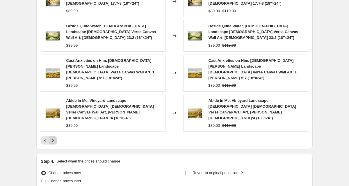
click at [54, 138] on icon "Next" at bounding box center [53, 141] width 6 height 6
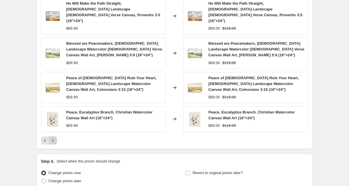
click at [53, 137] on button "Next" at bounding box center [53, 141] width 8 height 8
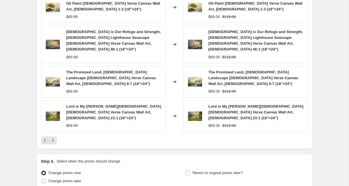
click at [51, 138] on icon "Next" at bounding box center [53, 141] width 6 height 6
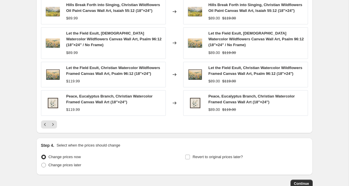
scroll to position [487, 0]
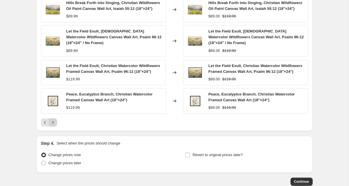
click at [53, 120] on icon "Next" at bounding box center [53, 123] width 6 height 6
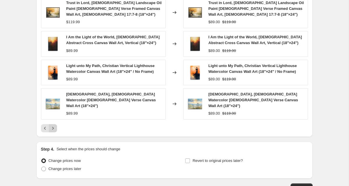
click at [55, 126] on icon "Next" at bounding box center [53, 129] width 6 height 6
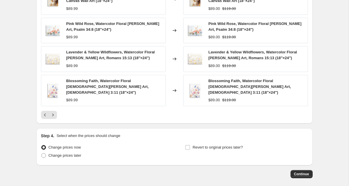
click at [308, 172] on span "Continue" at bounding box center [301, 174] width 15 height 5
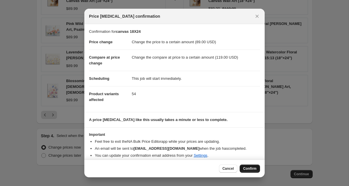
click at [246, 169] on span "Confirm" at bounding box center [249, 169] width 13 height 5
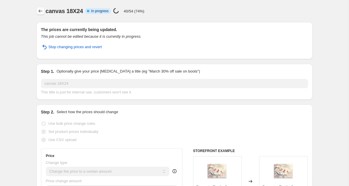
click at [39, 12] on icon "Price change jobs" at bounding box center [40, 11] width 6 height 6
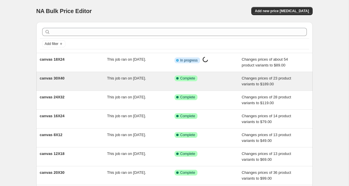
click at [81, 89] on div "canvas 30X40 This job ran on [DATE]. Success Complete Complete Changes prices o…" at bounding box center [174, 81] width 276 height 19
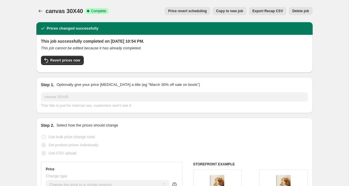
click at [234, 12] on span "Copy to new job" at bounding box center [229, 11] width 27 height 5
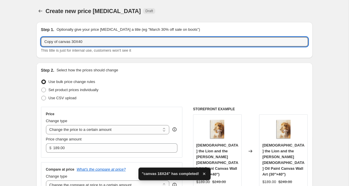
drag, startPoint x: 59, startPoint y: 42, endPoint x: 23, endPoint y: 42, distance: 36.0
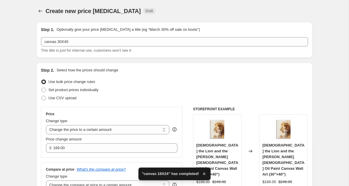
click at [160, 19] on div "Create new price [MEDICAL_DATA]. This page is ready Create new price [MEDICAL_D…" at bounding box center [174, 11] width 276 height 22
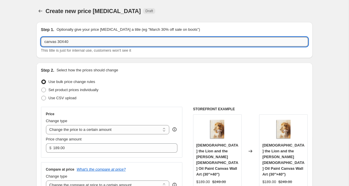
drag, startPoint x: 63, startPoint y: 42, endPoint x: 59, endPoint y: 42, distance: 4.1
click at [59, 42] on input "canvas 30X40" at bounding box center [174, 41] width 267 height 9
click at [64, 41] on input "canvas 16X40" at bounding box center [174, 41] width 267 height 9
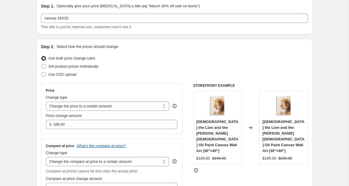
scroll to position [17, 0]
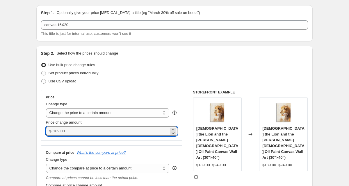
drag, startPoint x: 69, startPoint y: 133, endPoint x: 46, endPoint y: 132, distance: 23.3
click at [46, 132] on div "$ 189.00" at bounding box center [112, 131] width 132 height 9
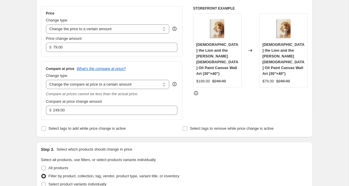
scroll to position [103, 0]
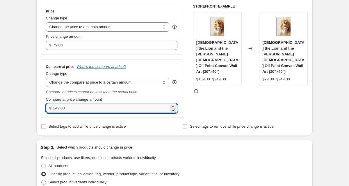
drag, startPoint x: 71, startPoint y: 110, endPoint x: 50, endPoint y: 109, distance: 21.0
click at [50, 109] on div "$ 249.00" at bounding box center [112, 108] width 132 height 9
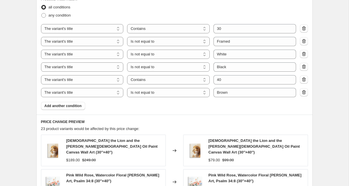
scroll to position [310, 0]
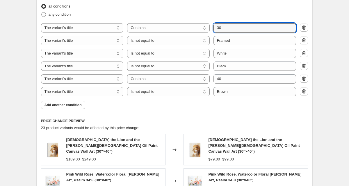
drag, startPoint x: 228, startPoint y: 29, endPoint x: 212, endPoint y: 28, distance: 15.4
click at [212, 28] on div "The product The product's collection The product's tag The product's vendor The…" at bounding box center [168, 27] width 255 height 9
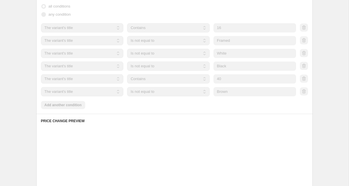
drag, startPoint x: 227, startPoint y: 81, endPoint x: 207, endPoint y: 81, distance: 20.6
click at [206, 81] on div "The product The product's collection The product's tag The product's vendor The…" at bounding box center [168, 78] width 255 height 9
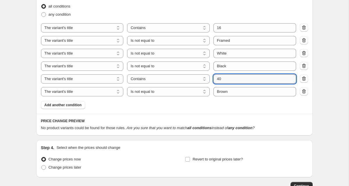
drag, startPoint x: 228, startPoint y: 79, endPoint x: 214, endPoint y: 79, distance: 14.2
click at [214, 79] on input "40" at bounding box center [254, 78] width 83 height 9
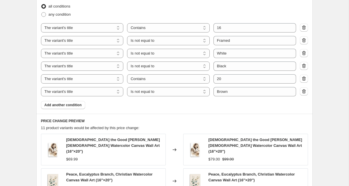
click at [23, 74] on div "Create new price [MEDICAL_DATA]. This page is ready Create new price [MEDICAL_D…" at bounding box center [174, 44] width 348 height 709
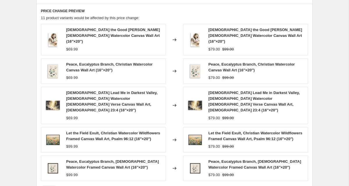
scroll to position [415, 0]
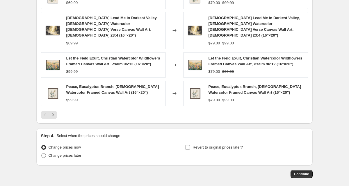
scroll to position [498, 0]
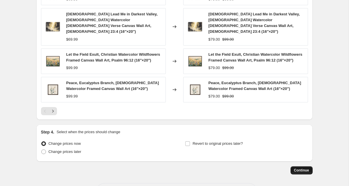
click at [302, 168] on span "Continue" at bounding box center [301, 170] width 15 height 5
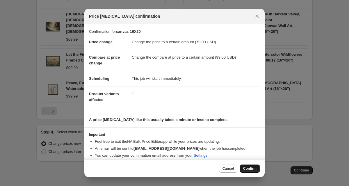
click at [248, 169] on span "Confirm" at bounding box center [249, 169] width 13 height 5
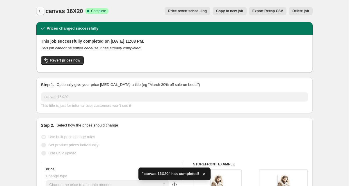
click at [40, 9] on icon "Price change jobs" at bounding box center [40, 11] width 6 height 6
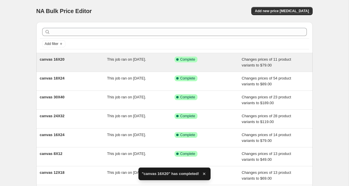
click at [110, 67] on div "This job ran on [DATE]." at bounding box center [140, 63] width 67 height 12
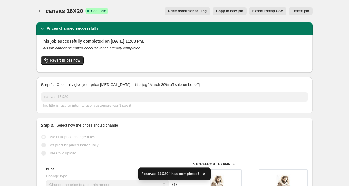
click at [234, 10] on span "Copy to new job" at bounding box center [229, 11] width 27 height 5
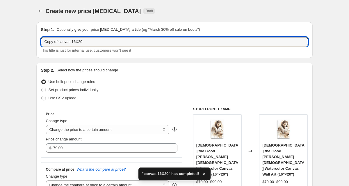
drag, startPoint x: 60, startPoint y: 41, endPoint x: 17, endPoint y: 41, distance: 42.1
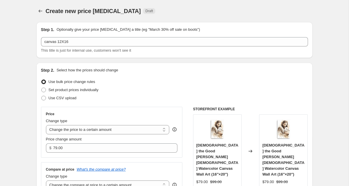
click at [37, 51] on div "Step 1. Optionally give your price [MEDICAL_DATA] a title (eg "March 30% off sa…" at bounding box center [174, 40] width 276 height 36
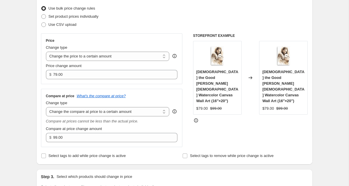
scroll to position [78, 0]
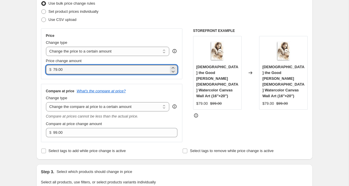
drag, startPoint x: 56, startPoint y: 69, endPoint x: 52, endPoint y: 69, distance: 3.8
click at [52, 69] on div "$ 79.00" at bounding box center [112, 69] width 132 height 9
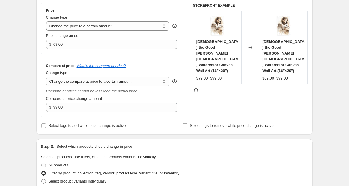
scroll to position [107, 0]
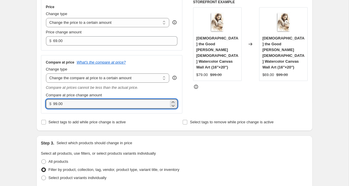
drag, startPoint x: 56, startPoint y: 103, endPoint x: 51, endPoint y: 103, distance: 4.4
click at [51, 103] on div "$ 99.00" at bounding box center [112, 103] width 132 height 9
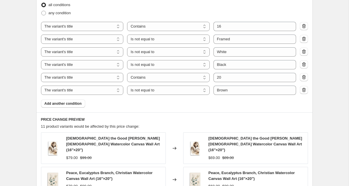
scroll to position [322, 0]
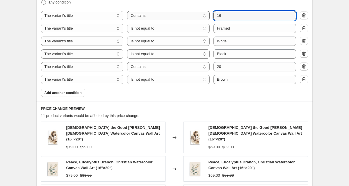
drag, startPoint x: 226, startPoint y: 17, endPoint x: 199, endPoint y: 17, distance: 27.3
click at [199, 17] on div "The product The product's collection The product's tag The product's vendor The…" at bounding box center [168, 15] width 255 height 9
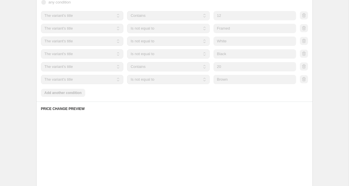
click at [208, 67] on div "The product The product's collection The product's tag The product's vendor The…" at bounding box center [168, 66] width 255 height 9
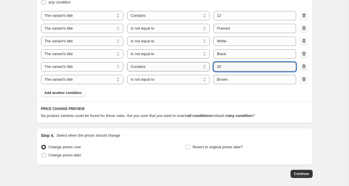
drag, startPoint x: 222, startPoint y: 67, endPoint x: 209, endPoint y: 66, distance: 12.8
click at [209, 66] on div "The product The product's collection The product's tag The product's vendor The…" at bounding box center [168, 66] width 255 height 9
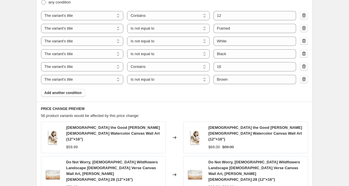
click at [27, 49] on div "Create new price [MEDICAL_DATA]. This page is ready Create new price [MEDICAL_D…" at bounding box center [174, 32] width 348 height 709
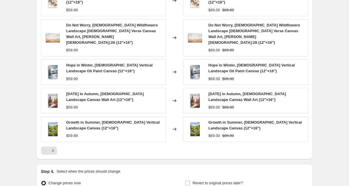
scroll to position [511, 0]
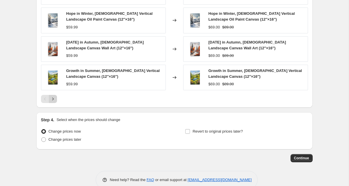
click at [54, 96] on icon "Next" at bounding box center [53, 99] width 6 height 6
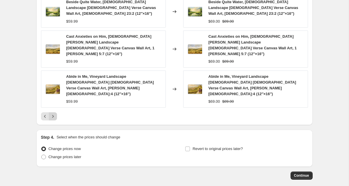
click at [54, 114] on icon "Next" at bounding box center [53, 117] width 6 height 6
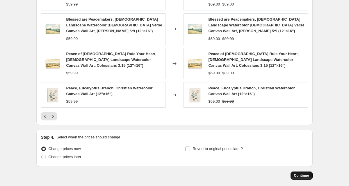
click at [300, 174] on span "Continue" at bounding box center [301, 176] width 15 height 5
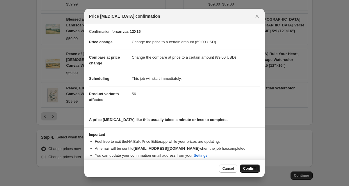
click at [247, 171] on span "Confirm" at bounding box center [249, 169] width 13 height 5
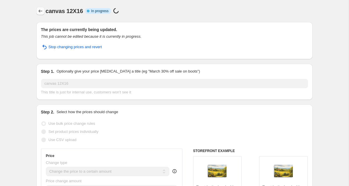
click at [40, 8] on icon "Price change jobs" at bounding box center [40, 11] width 6 height 6
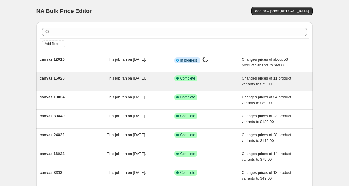
click at [84, 83] on div "canvas 16X20" at bounding box center [73, 82] width 67 height 12
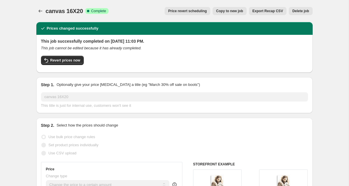
click at [235, 11] on span "Copy to new job" at bounding box center [229, 11] width 27 height 5
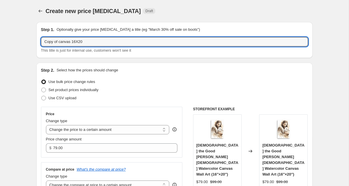
drag, startPoint x: 60, startPoint y: 42, endPoint x: 29, endPoint y: 42, distance: 30.5
drag, startPoint x: 62, startPoint y: 42, endPoint x: 57, endPoint y: 42, distance: 5.2
click at [57, 42] on input "canvas 16X20" at bounding box center [174, 41] width 267 height 9
drag, startPoint x: 63, startPoint y: 40, endPoint x: 78, endPoint y: 40, distance: 14.5
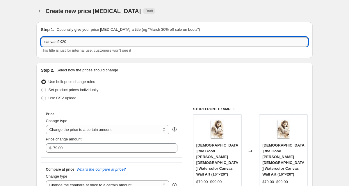
click at [78, 40] on input "canvas 9X20" at bounding box center [174, 41] width 267 height 9
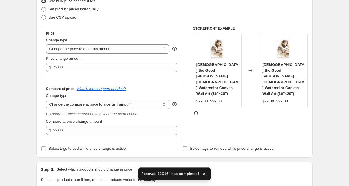
scroll to position [82, 0]
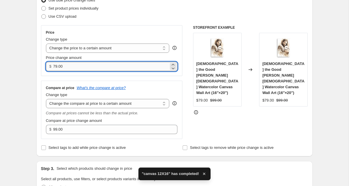
click at [53, 66] on input "79.00" at bounding box center [110, 66] width 115 height 9
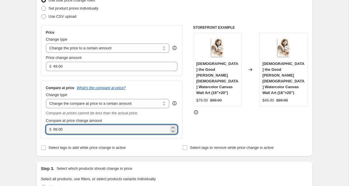
drag, startPoint x: 56, startPoint y: 130, endPoint x: 48, endPoint y: 130, distance: 7.6
click at [48, 130] on div "$ 99.00" at bounding box center [112, 129] width 132 height 9
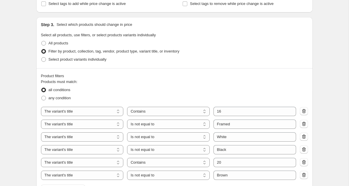
scroll to position [227, 0]
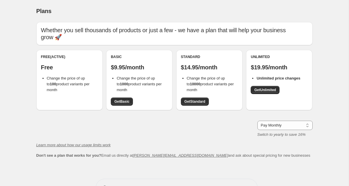
click at [172, 110] on div "Whether you sell thousands of products or just a few - we have a plan that will…" at bounding box center [174, 90] width 276 height 137
click at [174, 85] on div "Free (Active) Free Change the price of up to 100 product variants per month Bas…" at bounding box center [174, 83] width 276 height 66
click at [201, 99] on span "Get Standard" at bounding box center [194, 101] width 21 height 5
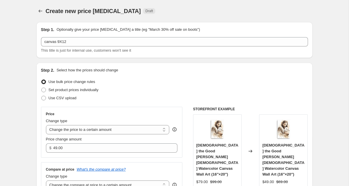
select select "to"
select select "title"
select select "contains"
select select "title"
select select "not_equal"
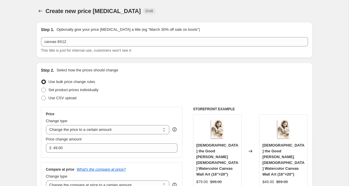
select select "title"
select select "not_equal"
select select "title"
select select "not_equal"
select select "title"
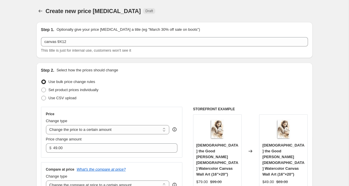
select select "contains"
select select "title"
select select "not_equal"
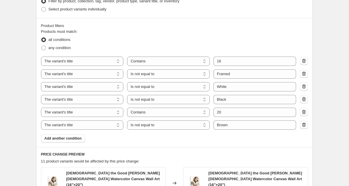
scroll to position [280, 0]
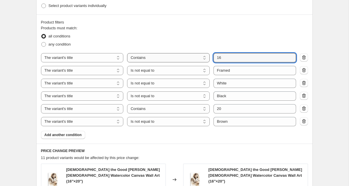
drag, startPoint x: 226, startPoint y: 59, endPoint x: 208, endPoint y: 58, distance: 17.7
click at [208, 59] on div "The product The product's collection The product's tag The product's vendor The…" at bounding box center [168, 57] width 255 height 9
type input "9"
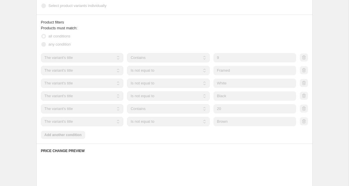
drag, startPoint x: 232, startPoint y: 110, endPoint x: 212, endPoint y: 110, distance: 20.3
click at [212, 110] on div "The product The product's collection The product's tag The product's vendor The…" at bounding box center [168, 108] width 255 height 9
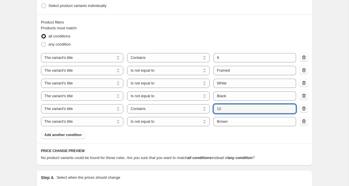
type input "12"
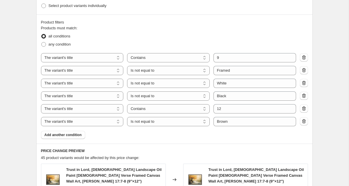
click at [24, 48] on div "Create new price [MEDICAL_DATA]. This page is ready Create new price [MEDICAL_D…" at bounding box center [174, 83] width 348 height 726
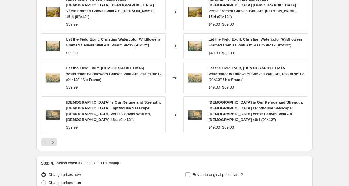
scroll to position [486, 0]
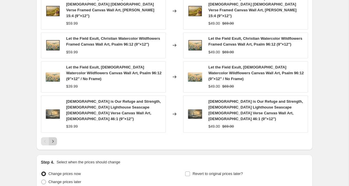
click at [51, 139] on icon "Next" at bounding box center [53, 142] width 6 height 6
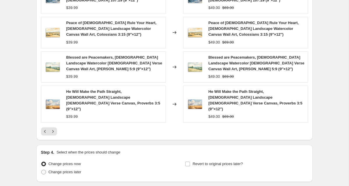
scroll to position [522, 0]
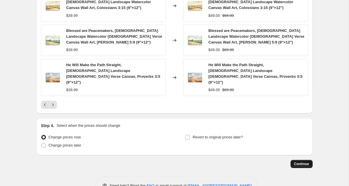
click at [302, 162] on span "Continue" at bounding box center [301, 164] width 15 height 5
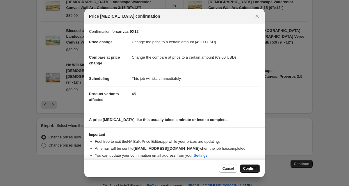
click at [246, 167] on span "Confirm" at bounding box center [249, 169] width 13 height 5
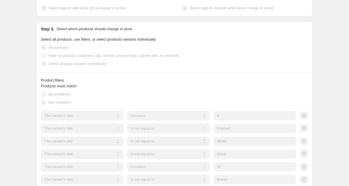
scroll to position [180, 0]
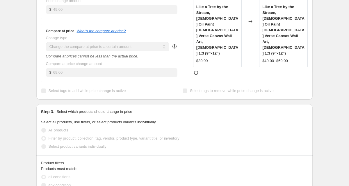
select select "to"
select select "title"
select select "contains"
select select "title"
select select "not_equal"
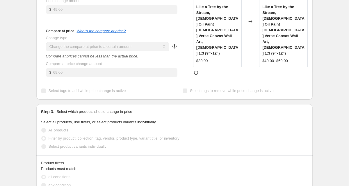
select select "title"
select select "not_equal"
select select "title"
select select "not_equal"
select select "title"
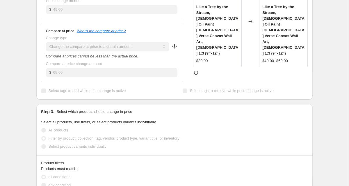
select select "contains"
select select "title"
select select "not_equal"
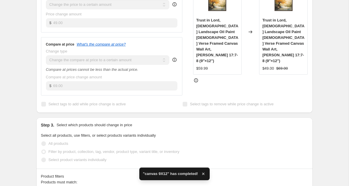
scroll to position [0, 0]
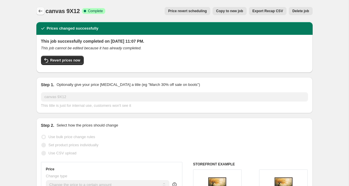
click at [43, 11] on button "Price change jobs" at bounding box center [40, 11] width 8 height 8
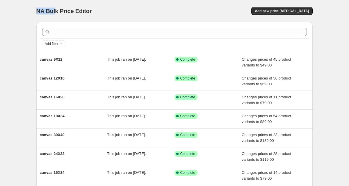
drag, startPoint x: 56, startPoint y: 11, endPoint x: 32, endPoint y: 9, distance: 23.9
click at [32, 9] on div "NA Bulk Price Editor. This page is ready NA Bulk Price Editor Add new price cha…" at bounding box center [174, 149] width 290 height 299
click at [45, 9] on span "NA Bulk Price Editor" at bounding box center [64, 11] width 56 height 6
drag, startPoint x: 52, startPoint y: 11, endPoint x: 22, endPoint y: 11, distance: 29.4
click at [22, 11] on div "NA Bulk Price Editor. This page is ready NA Bulk Price Editor Add new price cha…" at bounding box center [174, 149] width 348 height 299
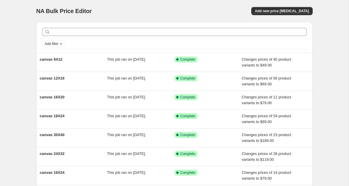
click at [21, 20] on div "NA Bulk Price Editor. This page is ready NA Bulk Price Editor Add new price cha…" at bounding box center [174, 149] width 348 height 299
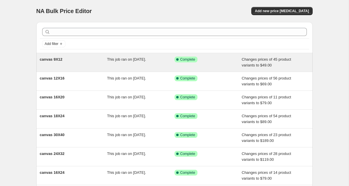
click at [65, 62] on div "canvas 9X12" at bounding box center [73, 63] width 67 height 12
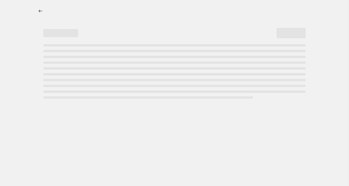
select select "to"
select select "title"
select select "contains"
select select "title"
select select "not_equal"
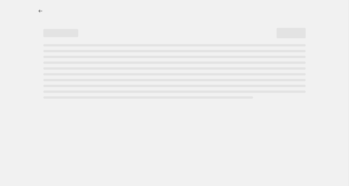
select select "title"
select select "not_equal"
select select "title"
select select "not_equal"
select select "title"
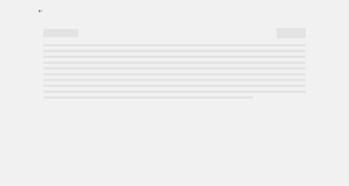
select select "contains"
select select "title"
select select "not_equal"
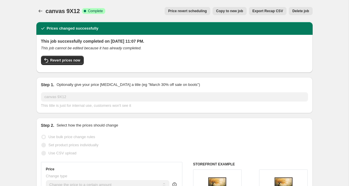
click at [236, 7] on button "Copy to new job" at bounding box center [229, 11] width 34 height 8
select select "to"
select select "title"
select select "contains"
select select "title"
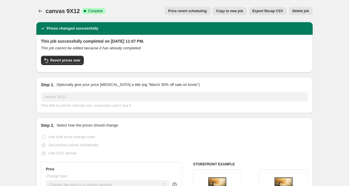
select select "not_equal"
select select "title"
select select "not_equal"
select select "title"
select select "not_equal"
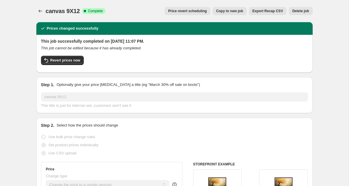
select select "title"
select select "contains"
select select "title"
select select "not_equal"
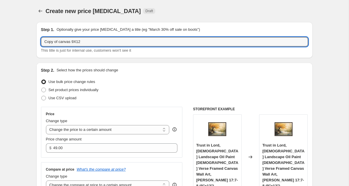
drag, startPoint x: 60, startPoint y: 40, endPoint x: 21, endPoint y: 39, distance: 39.3
click at [81, 44] on input "canvas 28X12" at bounding box center [174, 41] width 267 height 9
type input "canvas 28X40"
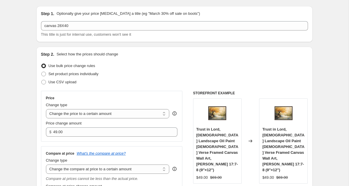
scroll to position [17, 0]
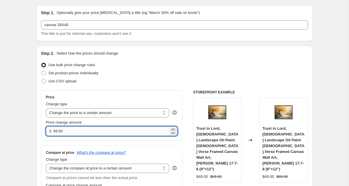
click at [54, 128] on input "49.00" at bounding box center [110, 131] width 115 height 9
type input "149.00"
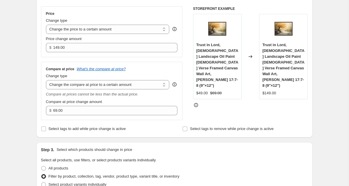
scroll to position [103, 0]
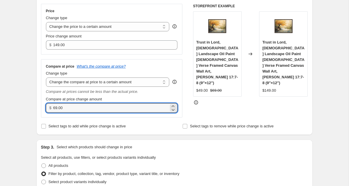
drag, startPoint x: 56, startPoint y: 108, endPoint x: 53, endPoint y: 108, distance: 3.2
click at [53, 108] on div "$ 69.00" at bounding box center [112, 107] width 132 height 9
type input "199.00"
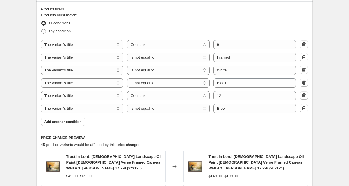
scroll to position [296, 0]
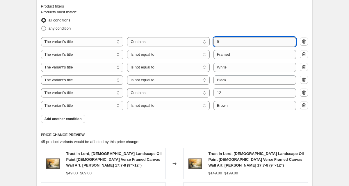
drag, startPoint x: 224, startPoint y: 41, endPoint x: 214, endPoint y: 40, distance: 9.9
click at [213, 40] on input "9" at bounding box center [254, 41] width 83 height 9
type input "28"
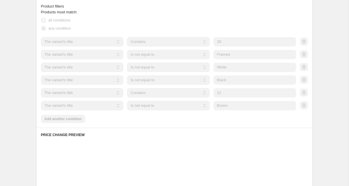
drag, startPoint x: 227, startPoint y: 92, endPoint x: 220, endPoint y: 92, distance: 7.0
click at [220, 92] on input "12" at bounding box center [254, 92] width 83 height 9
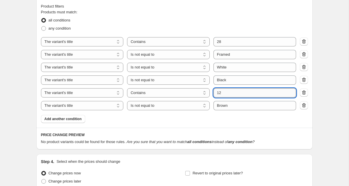
drag, startPoint x: 223, startPoint y: 94, endPoint x: 215, endPoint y: 94, distance: 7.6
click at [215, 94] on input "12" at bounding box center [254, 92] width 83 height 9
type input "40"
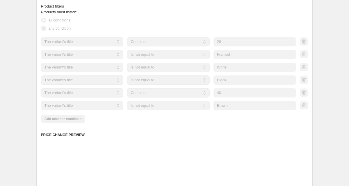
click at [26, 53] on div "Create new price change job. This page is ready Create new price change job Dra…" at bounding box center [174, 45] width 348 height 682
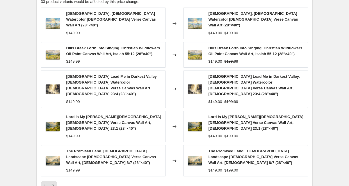
scroll to position [455, 0]
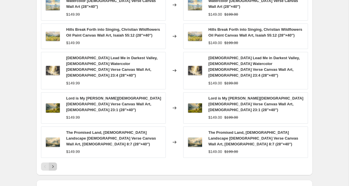
click at [53, 164] on icon "Next" at bounding box center [53, 167] width 6 height 6
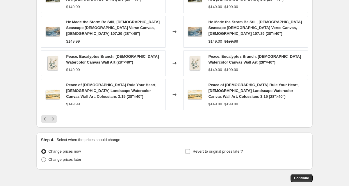
scroll to position [516, 0]
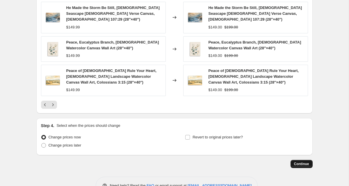
click at [303, 162] on span "Continue" at bounding box center [301, 164] width 15 height 5
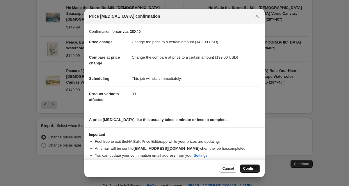
click at [245, 169] on span "Confirm" at bounding box center [249, 169] width 13 height 5
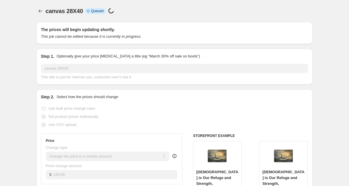
scroll to position [516, 0]
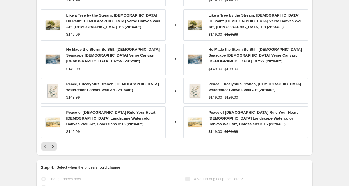
select select "to"
select select "title"
select select "contains"
select select "title"
select select "not_equal"
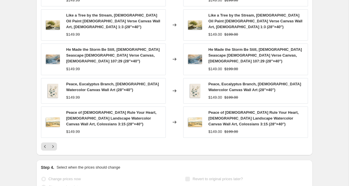
select select "title"
select select "not_equal"
select select "title"
select select "not_equal"
select select "title"
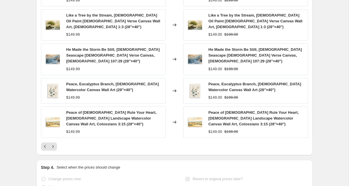
select select "contains"
select select "title"
select select "not_equal"
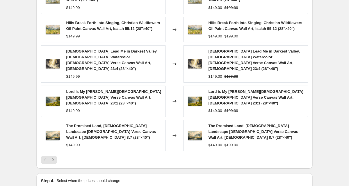
scroll to position [0, 0]
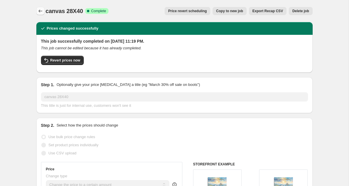
click at [40, 10] on icon "Price change jobs" at bounding box center [40, 11] width 6 height 6
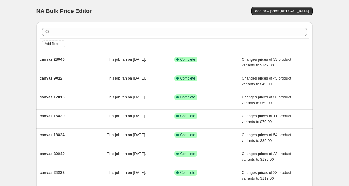
click at [28, 41] on div "NA Bulk Price Editor. This page is ready NA Bulk Price Editor Add new price cha…" at bounding box center [174, 149] width 348 height 299
drag, startPoint x: 50, startPoint y: 11, endPoint x: 26, endPoint y: 11, distance: 23.5
click at [26, 11] on div "NA Bulk Price Editor. This page is ready NA Bulk Price Editor Add new price cha…" at bounding box center [174, 149] width 348 height 299
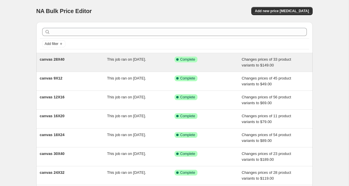
click at [100, 66] on div "canvas 28X40" at bounding box center [73, 63] width 67 height 12
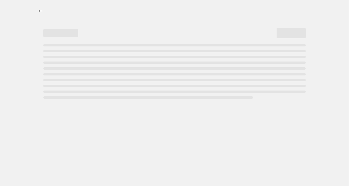
select select "to"
select select "title"
select select "contains"
select select "title"
select select "not_equal"
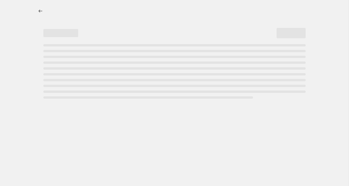
select select "title"
select select "not_equal"
select select "title"
select select "not_equal"
select select "title"
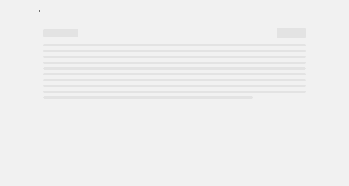
select select "contains"
select select "title"
select select "not_equal"
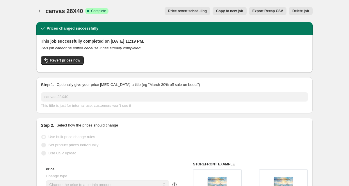
click at [237, 12] on span "Copy to new job" at bounding box center [229, 11] width 27 height 5
select select "to"
select select "title"
select select "contains"
select select "title"
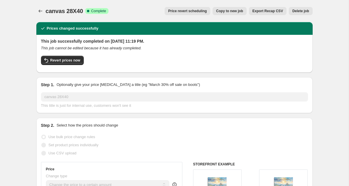
select select "not_equal"
select select "title"
select select "not_equal"
select select "title"
select select "not_equal"
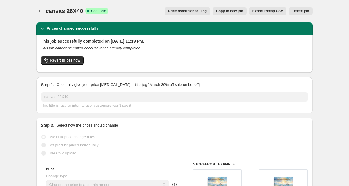
select select "title"
select select "contains"
select select "title"
select select "not_equal"
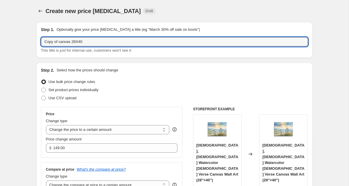
drag, startPoint x: 60, startPoint y: 42, endPoint x: 22, endPoint y: 42, distance: 38.1
click at [62, 43] on input "canvas 28X40" at bounding box center [174, 41] width 267 height 9
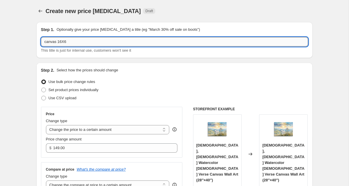
click at [65, 43] on input "canvas 16X6" at bounding box center [174, 41] width 267 height 9
type input "canvas 16X16"
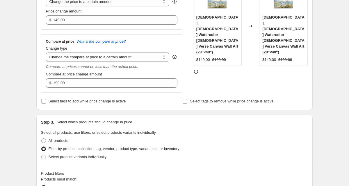
scroll to position [129, 0]
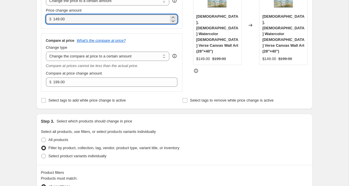
drag, startPoint x: 58, startPoint y: 18, endPoint x: 48, endPoint y: 18, distance: 10.2
click at [48, 18] on div "$ 149.00" at bounding box center [112, 19] width 132 height 9
type input "69.00"
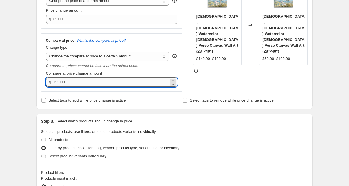
click at [58, 82] on input "199.00" at bounding box center [110, 82] width 115 height 9
click at [56, 82] on input "199.00" at bounding box center [110, 82] width 115 height 9
type input "99.00"
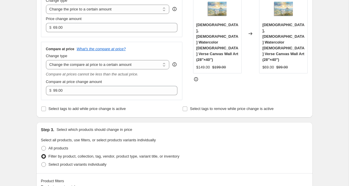
scroll to position [120, 0]
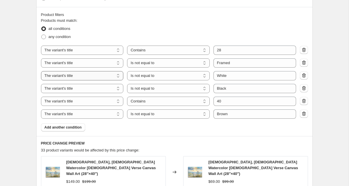
scroll to position [289, 0]
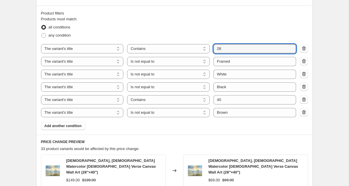
drag, startPoint x: 229, startPoint y: 50, endPoint x: 212, endPoint y: 50, distance: 17.1
click at [212, 50] on div "The product The product's collection The product's tag The product's vendor The…" at bounding box center [168, 48] width 255 height 9
type input "16"
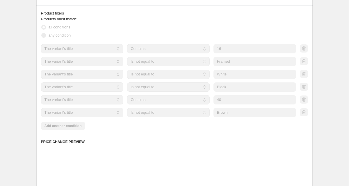
drag, startPoint x: 225, startPoint y: 103, endPoint x: 214, endPoint y: 100, distance: 11.6
click at [214, 100] on input "40" at bounding box center [254, 99] width 83 height 9
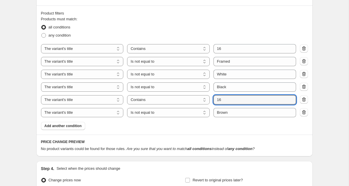
type input "16"
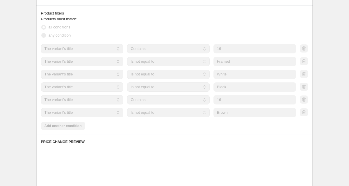
click at [17, 48] on div "Create new price change job. This page is ready Create new price change job Dra…" at bounding box center [174, 52] width 348 height 682
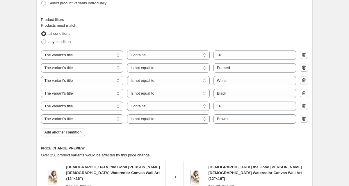
scroll to position [283, 0]
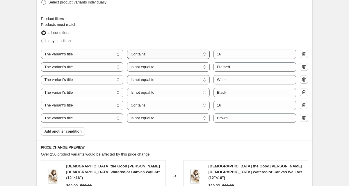
click at [171, 54] on select "Is equal to Is not equal to Contains" at bounding box center [168, 54] width 83 height 9
select select "not_equal"
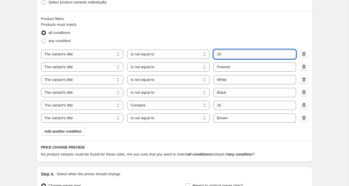
drag, startPoint x: 226, startPoint y: 54, endPoint x: 217, endPoint y: 54, distance: 9.9
click at [217, 54] on input "16" at bounding box center [254, 54] width 83 height 9
type input "12"
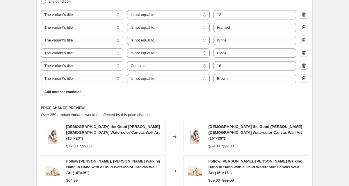
scroll to position [317, 0]
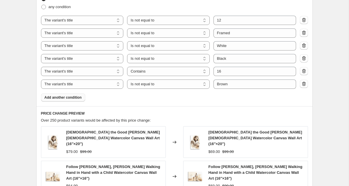
click at [67, 98] on span "Add another condition" at bounding box center [62, 97] width 37 height 5
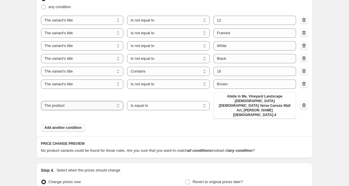
click at [105, 101] on select "The product The product's collection The product's tag The product's vendor The…" at bounding box center [82, 105] width 83 height 9
select select "title"
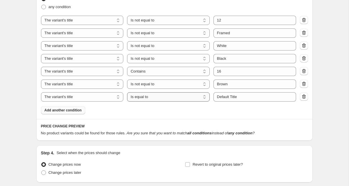
click at [159, 99] on select "Is equal to Is not equal to Contains" at bounding box center [168, 96] width 83 height 9
select select "not_equal"
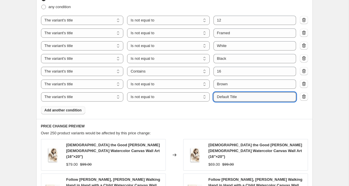
click at [233, 98] on input "Default Title" at bounding box center [254, 96] width 83 height 9
drag, startPoint x: 243, startPoint y: 97, endPoint x: 208, endPoint y: 97, distance: 34.9
click at [208, 97] on div "The product The product's collection The product's tag The product's vendor The…" at bounding box center [168, 96] width 255 height 9
type input "20"
click at [29, 58] on div "Create new price change job. This page is ready Create new price change job Dra…" at bounding box center [174, 46] width 290 height 727
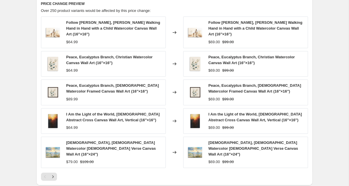
scroll to position [442, 0]
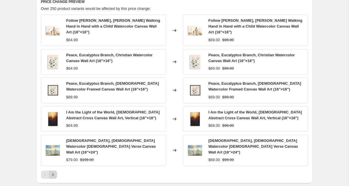
click at [55, 172] on icon "Next" at bounding box center [53, 175] width 6 height 6
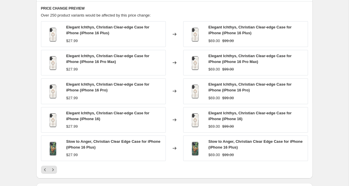
scroll to position [433, 0]
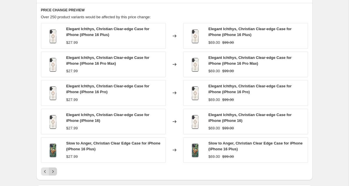
click at [54, 170] on icon "Next" at bounding box center [53, 172] width 6 height 6
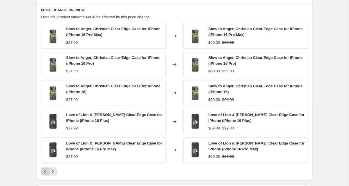
click at [42, 170] on button "Previous" at bounding box center [45, 172] width 8 height 8
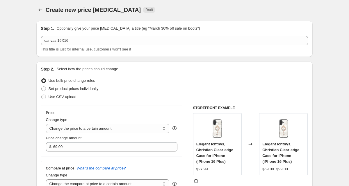
scroll to position [0, 0]
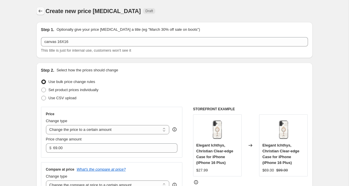
click at [40, 12] on icon "Price change jobs" at bounding box center [40, 11] width 4 height 3
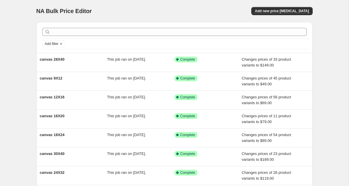
click at [24, 39] on div "NA Bulk Price Editor. This page is ready NA Bulk Price Editor Add new price cha…" at bounding box center [174, 149] width 348 height 299
